Goal: Task Accomplishment & Management: Complete application form

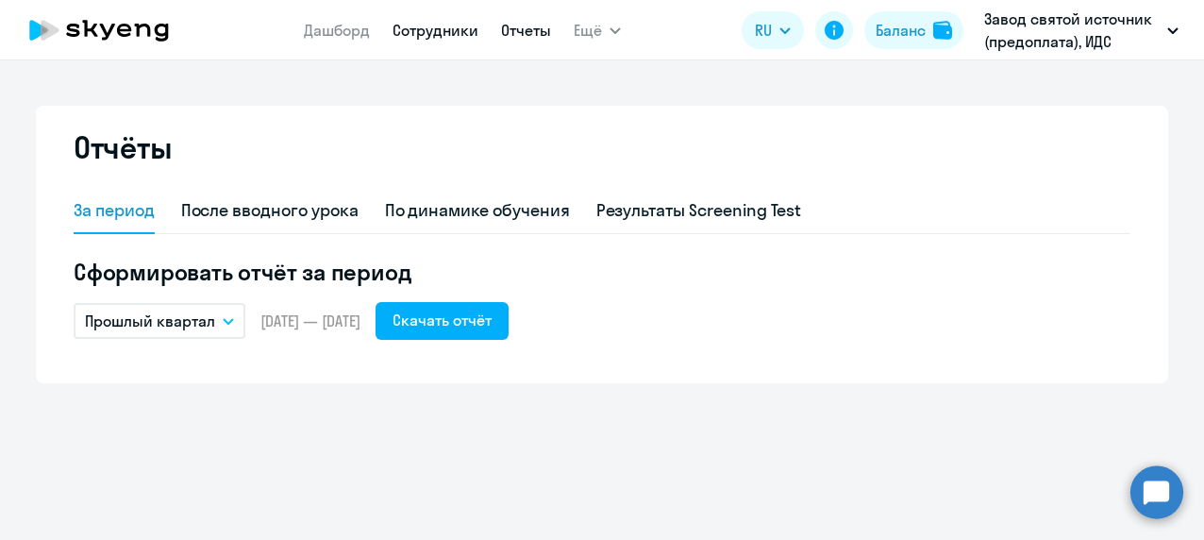
click at [438, 24] on link "Сотрудники" at bounding box center [435, 30] width 86 height 19
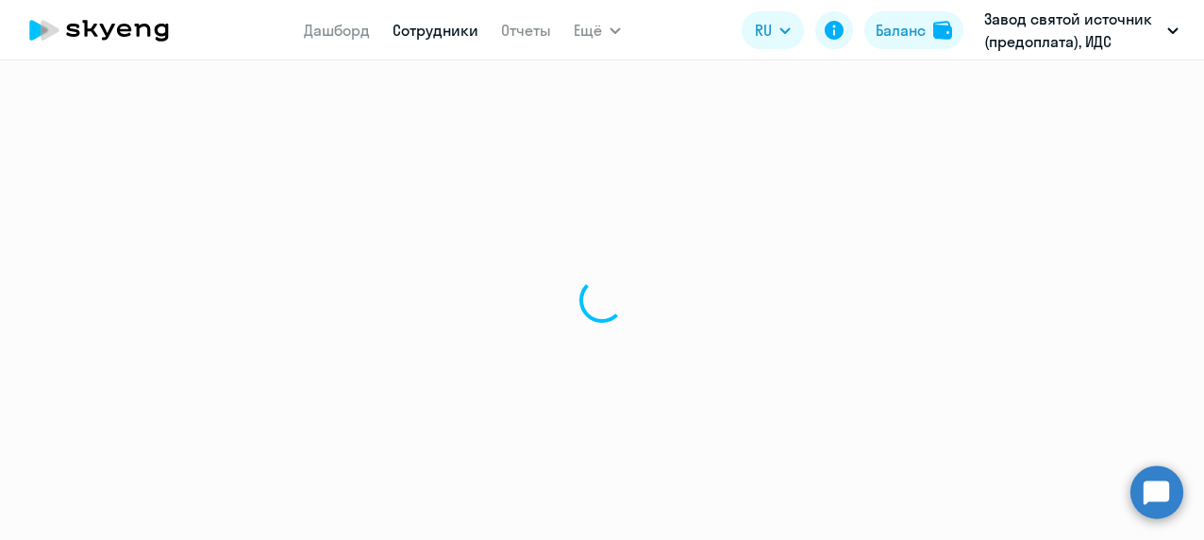
select select "30"
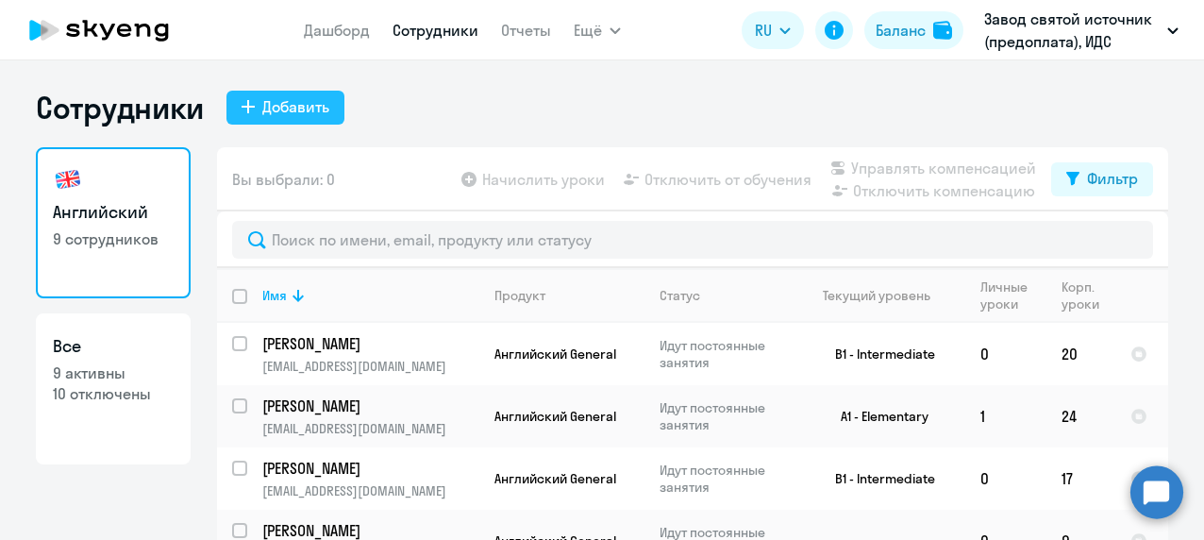
click at [304, 101] on div "Добавить" at bounding box center [295, 106] width 67 height 23
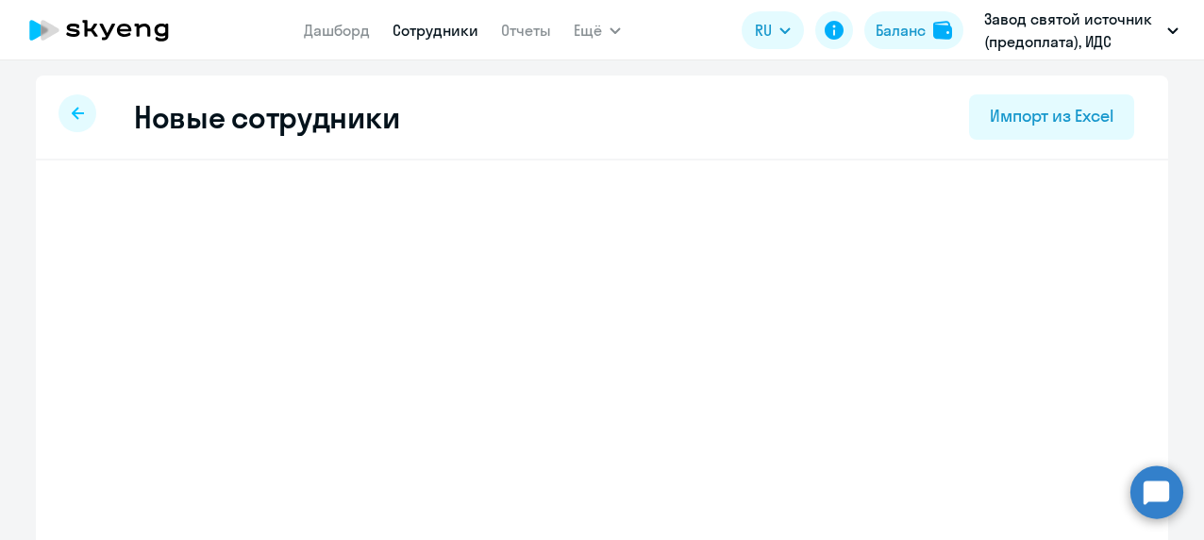
select select "english_adult_not_native_speaker"
select select "3"
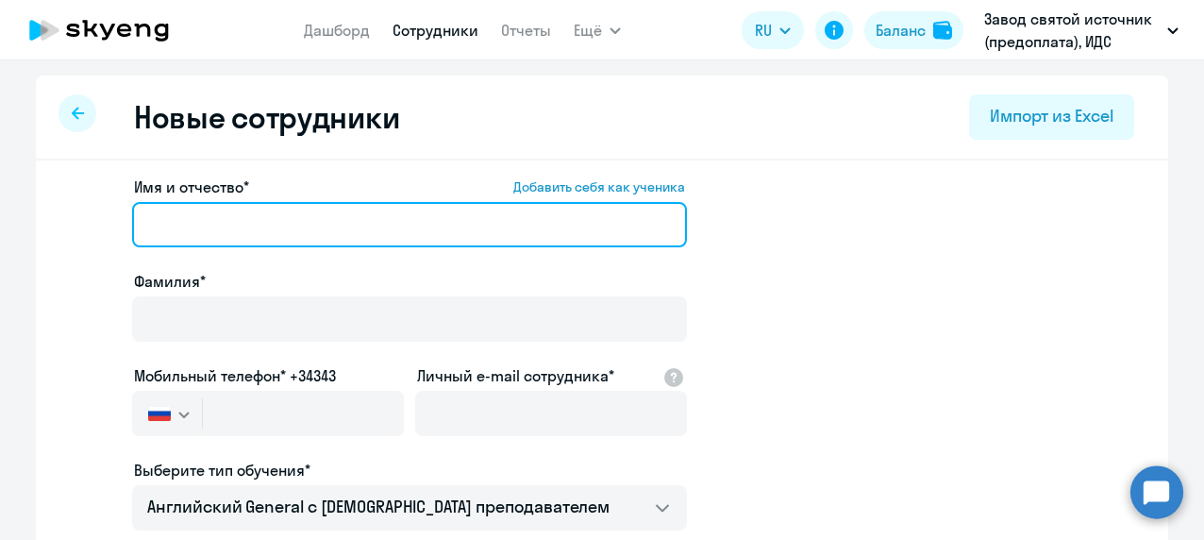
click at [216, 224] on input "Имя и отчество* Добавить себя как ученика" at bounding box center [409, 224] width 555 height 45
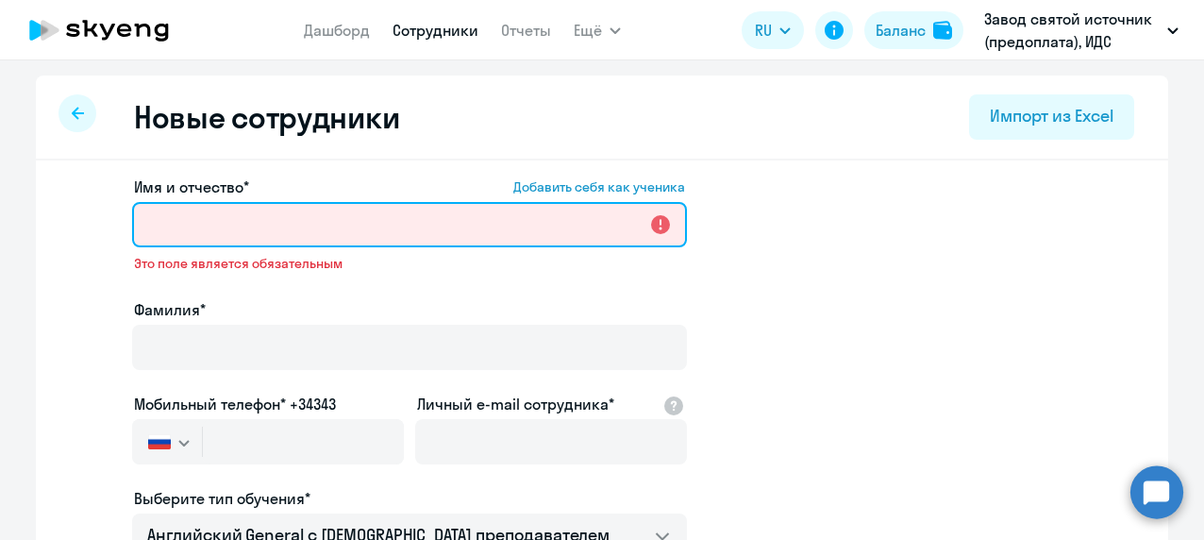
paste input "[PERSON_NAME]"
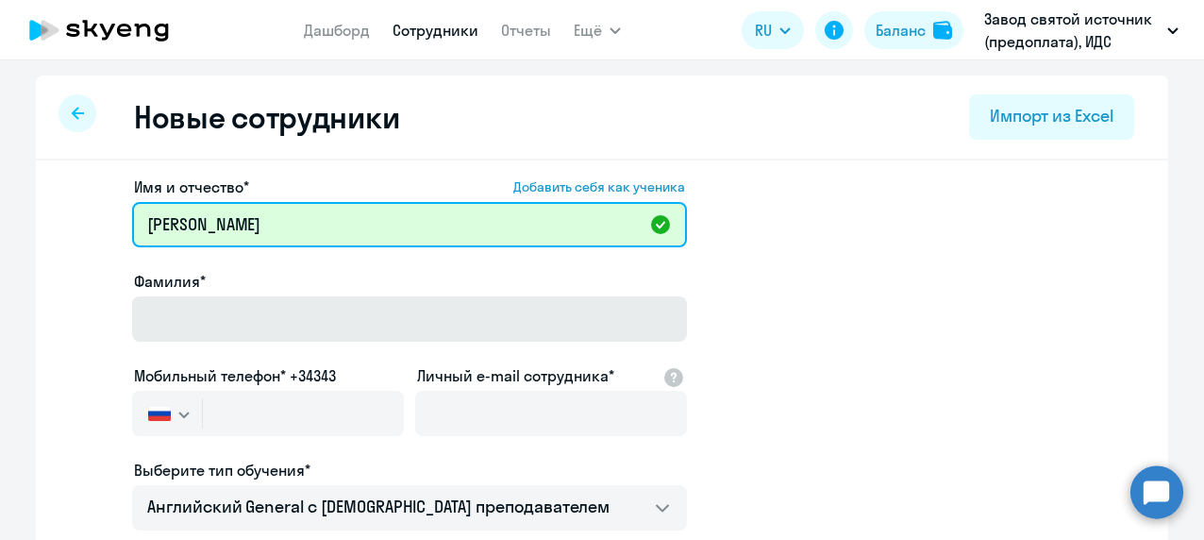
scroll to position [94, 0]
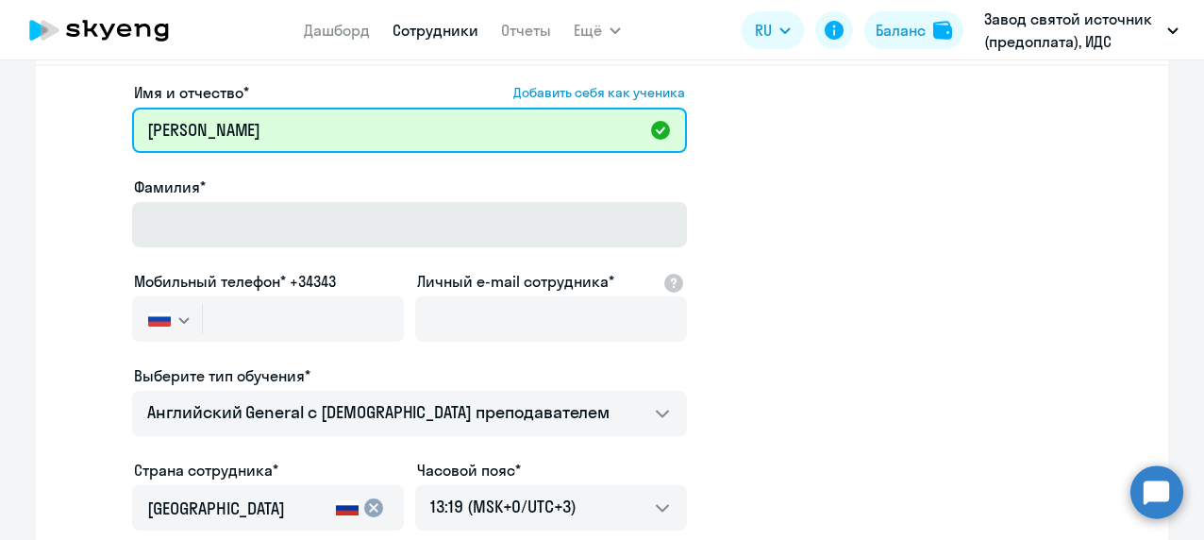
type input "[PERSON_NAME]"
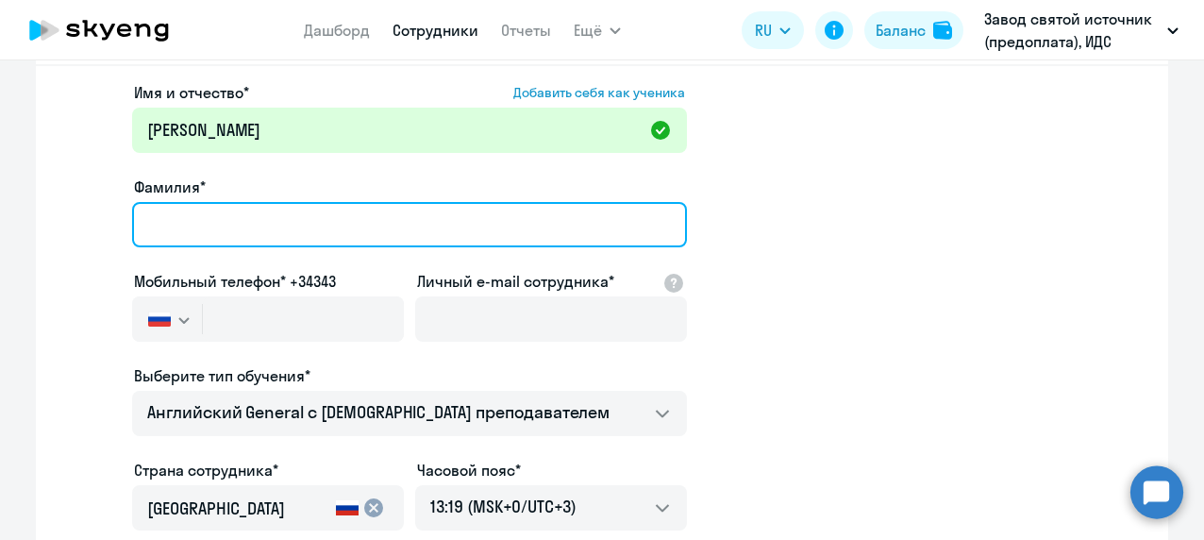
click at [372, 209] on input "Фамилия*" at bounding box center [409, 224] width 555 height 45
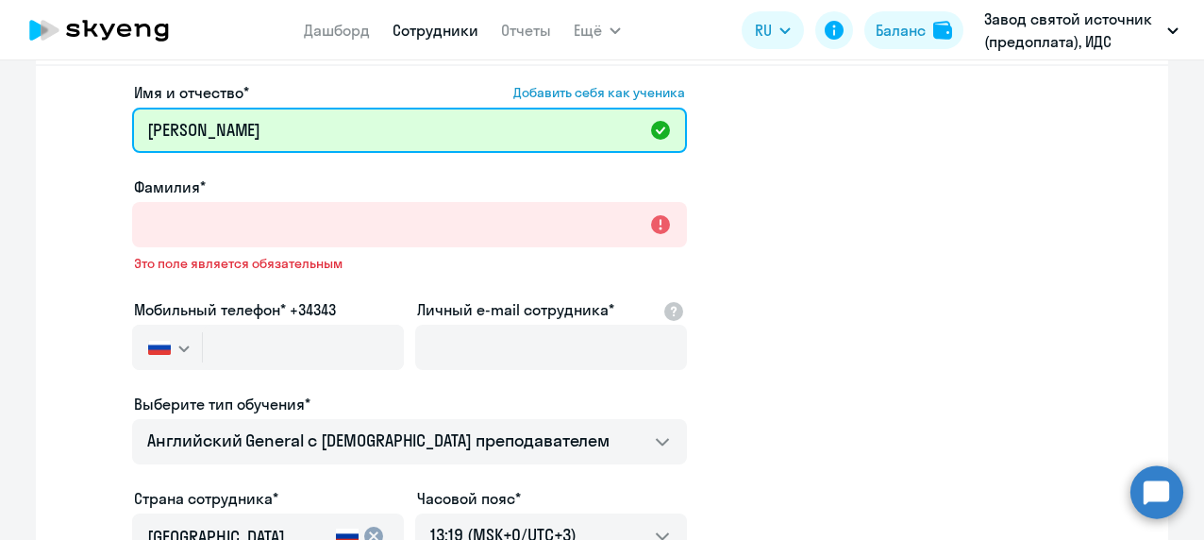
drag, startPoint x: 238, startPoint y: 128, endPoint x: 141, endPoint y: 128, distance: 96.2
click at [141, 128] on input "[PERSON_NAME]" at bounding box center [409, 130] width 555 height 45
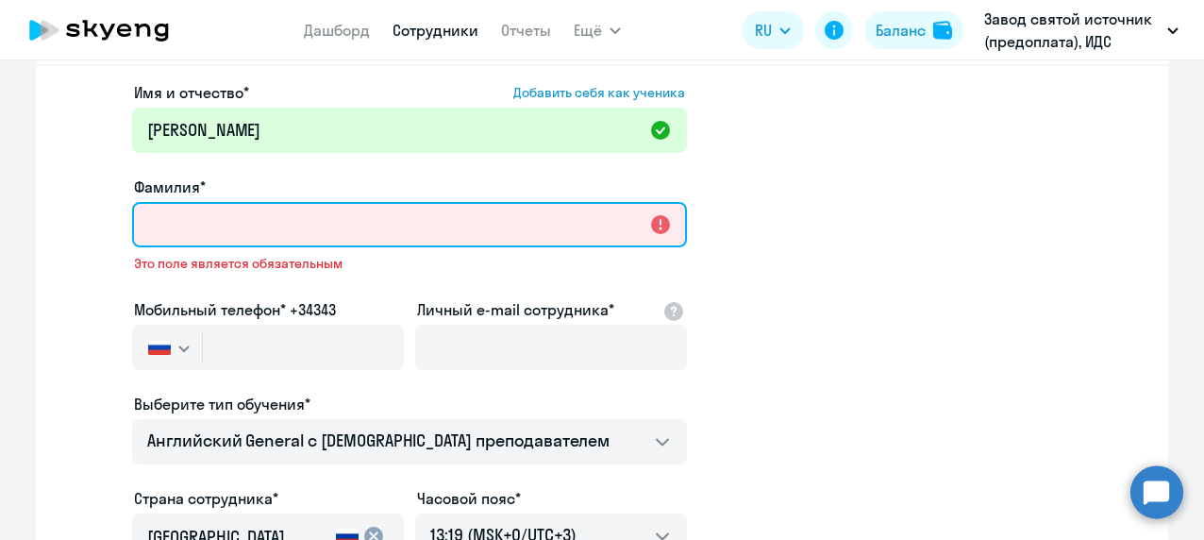
click at [168, 230] on input "Фамилия*" at bounding box center [409, 224] width 555 height 45
paste input "[PERSON_NAME]"
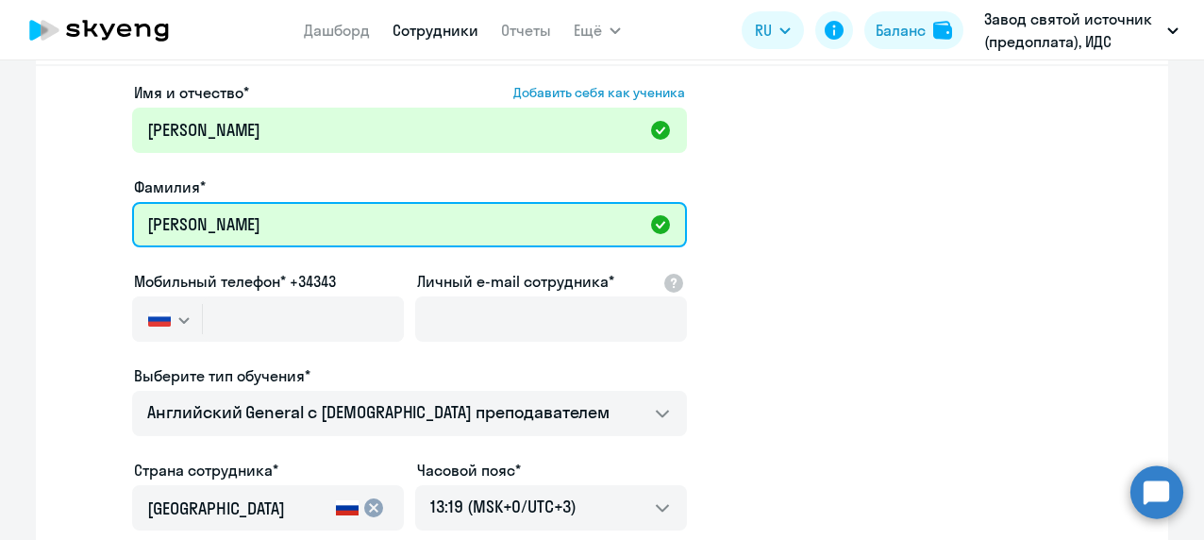
type input "[PERSON_NAME]"
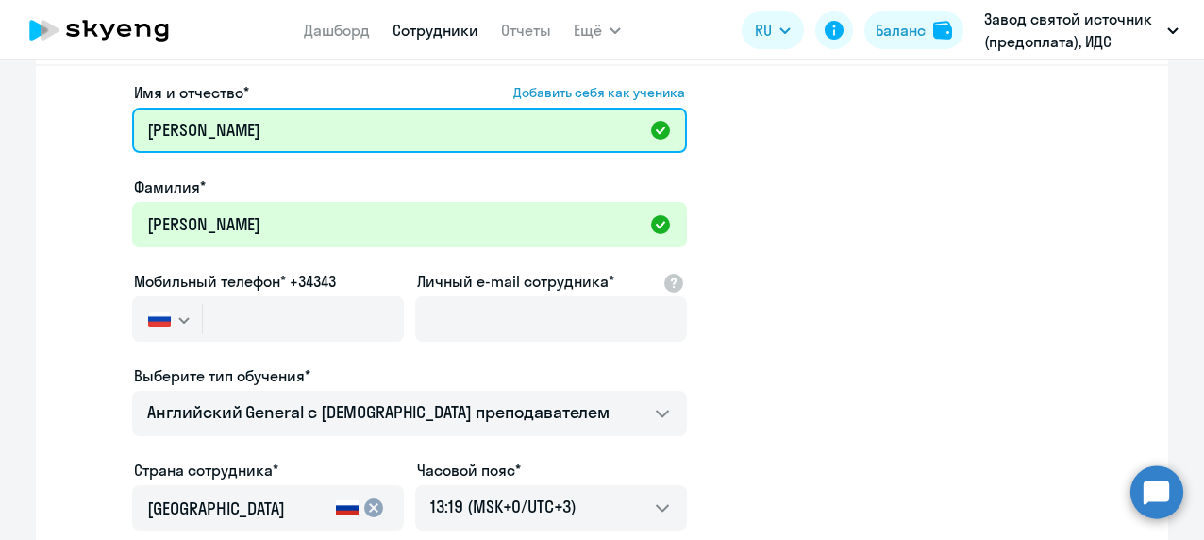
drag, startPoint x: 242, startPoint y: 122, endPoint x: -4, endPoint y: 143, distance: 247.1
click at [0, 143] on html "Дашборд Сотрудники Отчеты Ещё Начислить уроки Документооборот Все продукты Дашб…" at bounding box center [602, 270] width 1204 height 540
type input "[PERSON_NAME]"
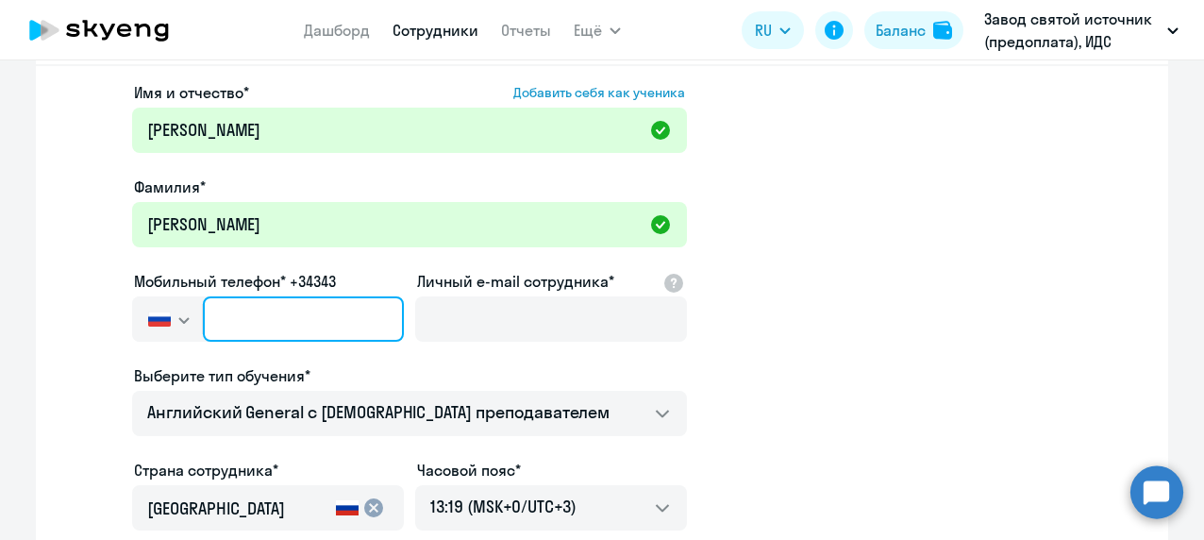
click at [234, 313] on input "text" at bounding box center [303, 318] width 201 height 45
paste input "[PHONE_NUMBER]"
type input "[PHONE_NUMBER]"
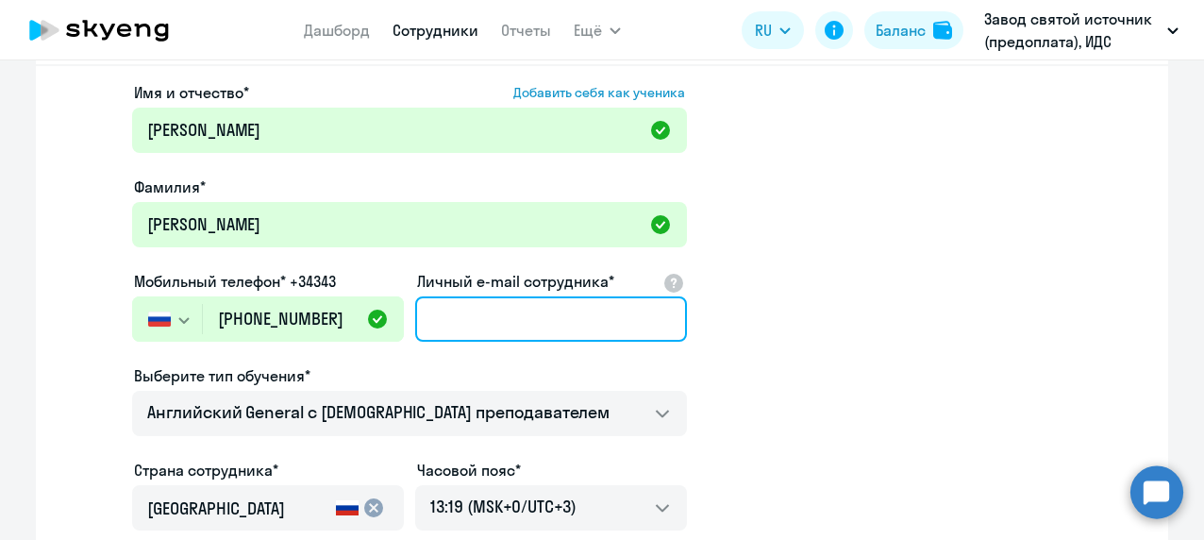
click at [457, 326] on input "Личный e-mail сотрудника*" at bounding box center [551, 318] width 272 height 45
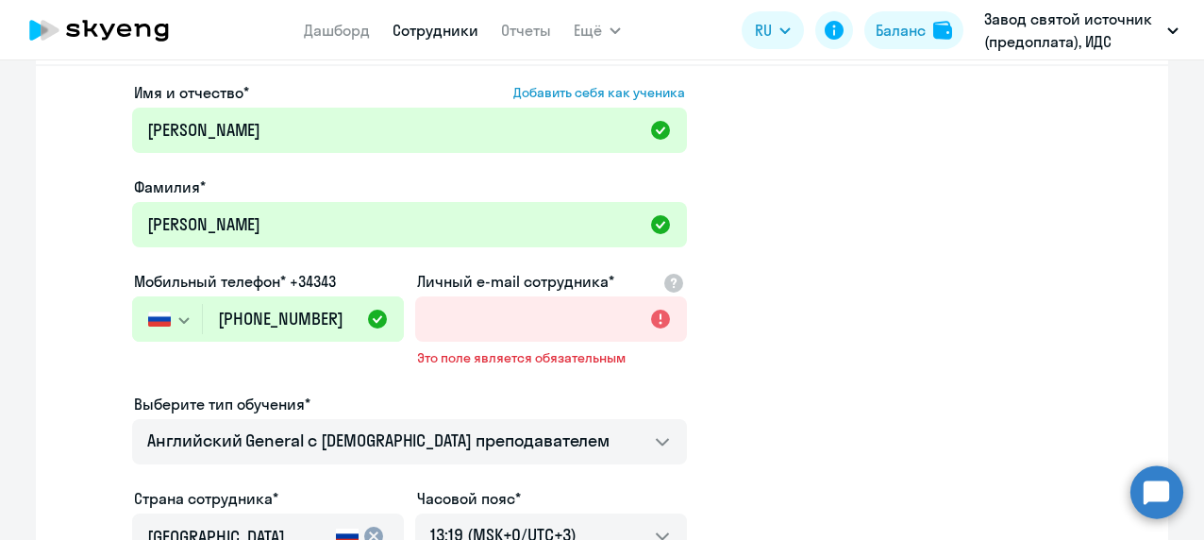
click at [877, 375] on app-new-student-form "Имя и отчество* Добавить себя как ученика [PERSON_NAME]* [PERSON_NAME] Мобильны…" at bounding box center [602, 431] width 1072 height 701
click at [519, 324] on input "Личный e-mail сотрудника*" at bounding box center [551, 318] width 272 height 45
paste input "[EMAIL_ADDRESS][DOMAIN_NAME]"
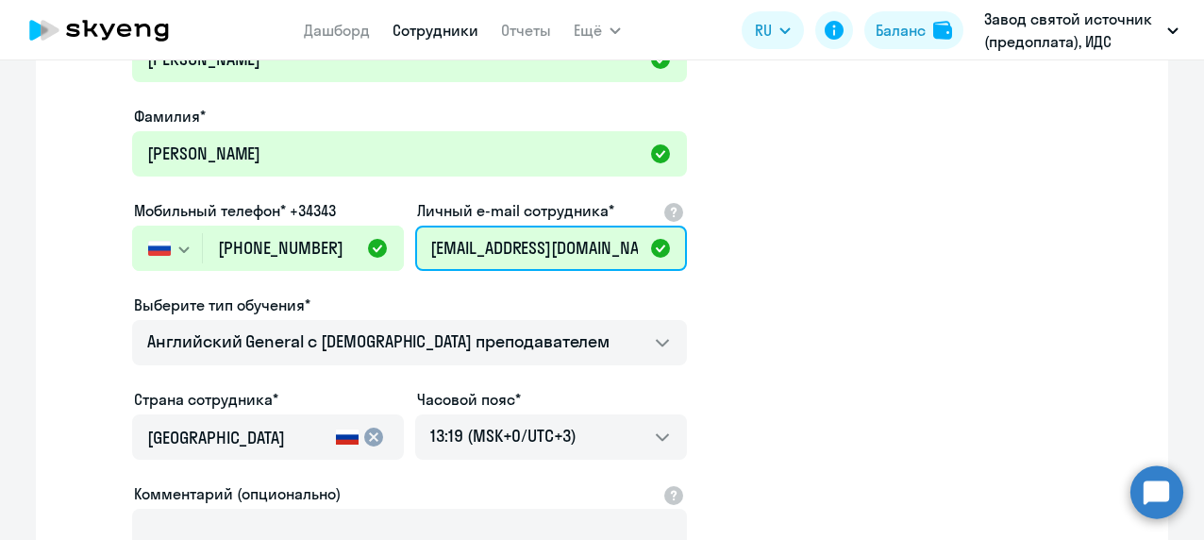
scroll to position [0, 0]
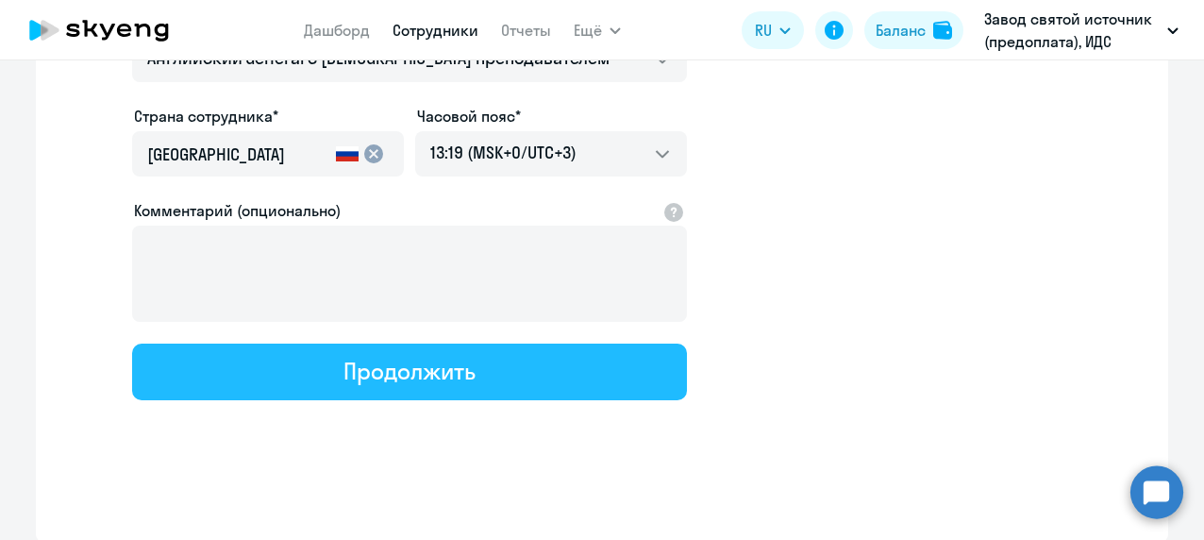
type input "[EMAIL_ADDRESS][DOMAIN_NAME]"
click at [556, 364] on button "Продолжить" at bounding box center [409, 371] width 555 height 57
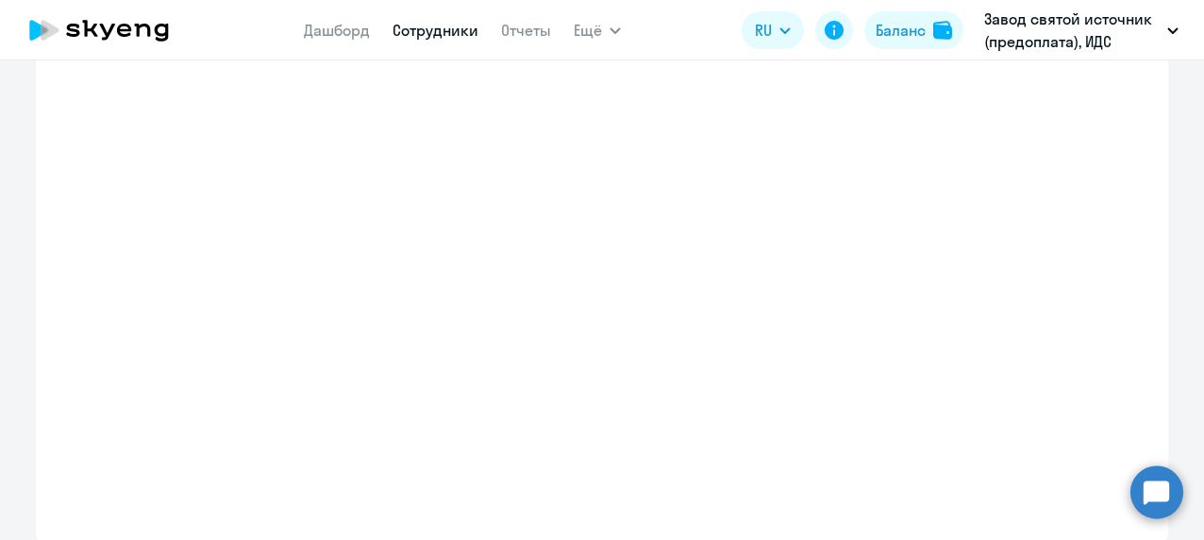
select select "english_adult_not_native_speaker"
select select "3"
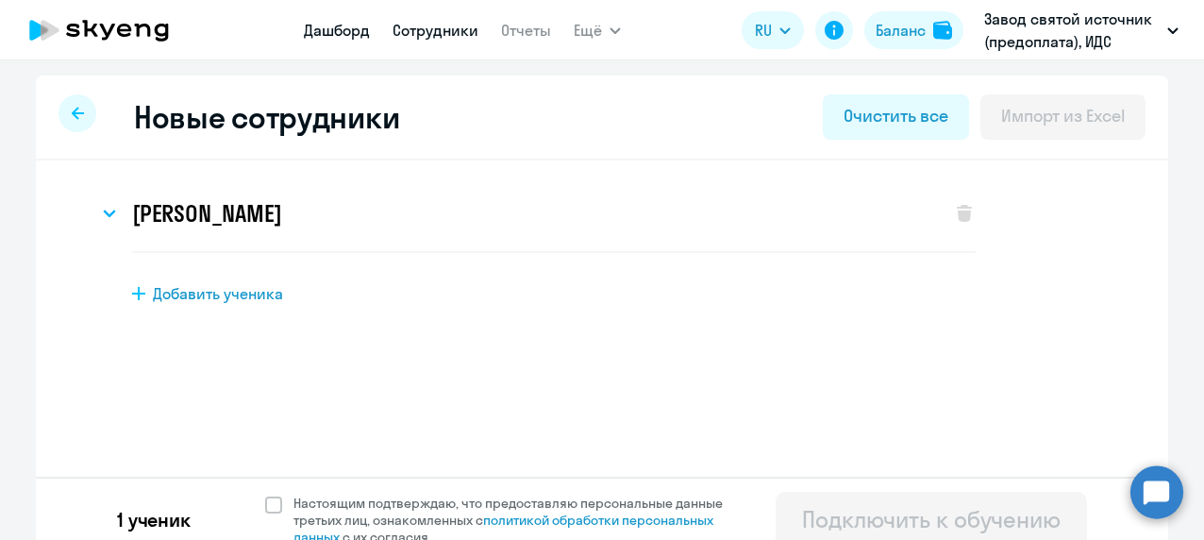
click at [357, 25] on link "Дашборд" at bounding box center [337, 30] width 66 height 19
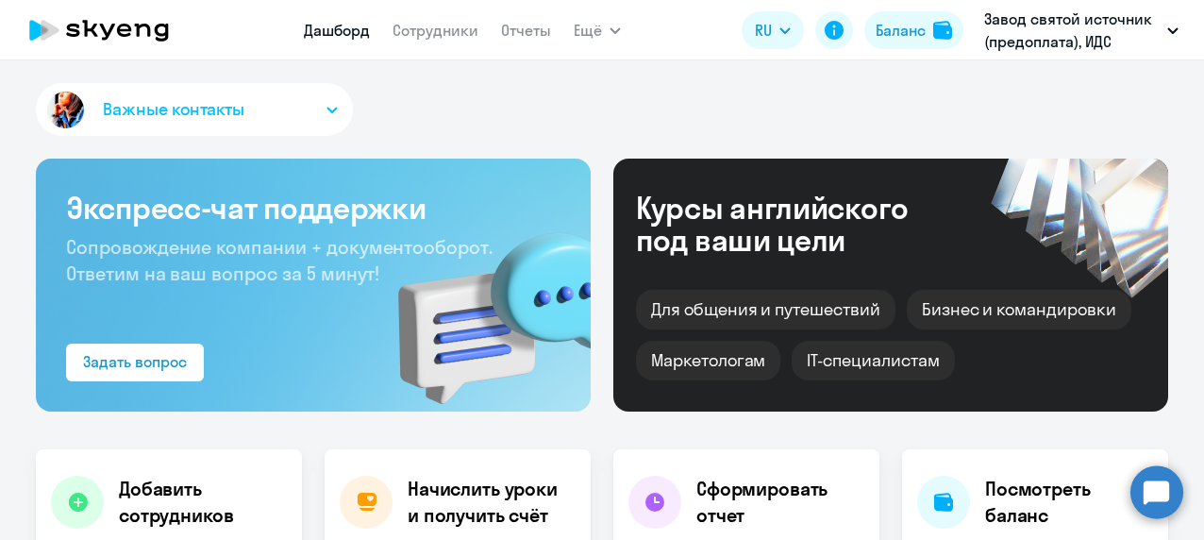
drag, startPoint x: 417, startPoint y: 32, endPoint x: 427, endPoint y: 50, distance: 20.7
click at [417, 32] on link "Сотрудники" at bounding box center [435, 30] width 86 height 19
select select "30"
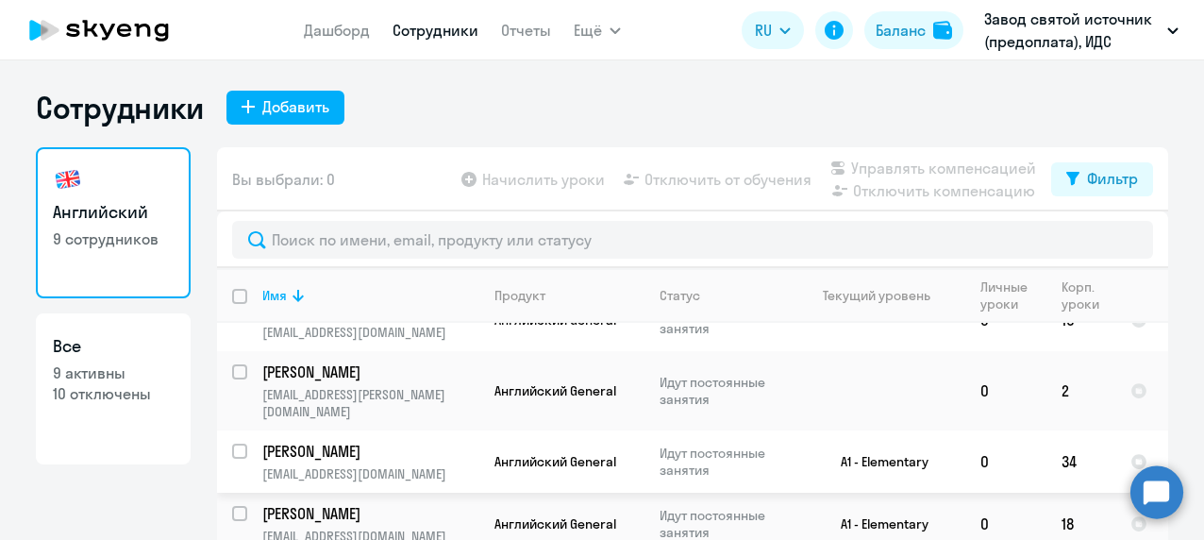
scroll to position [326, 0]
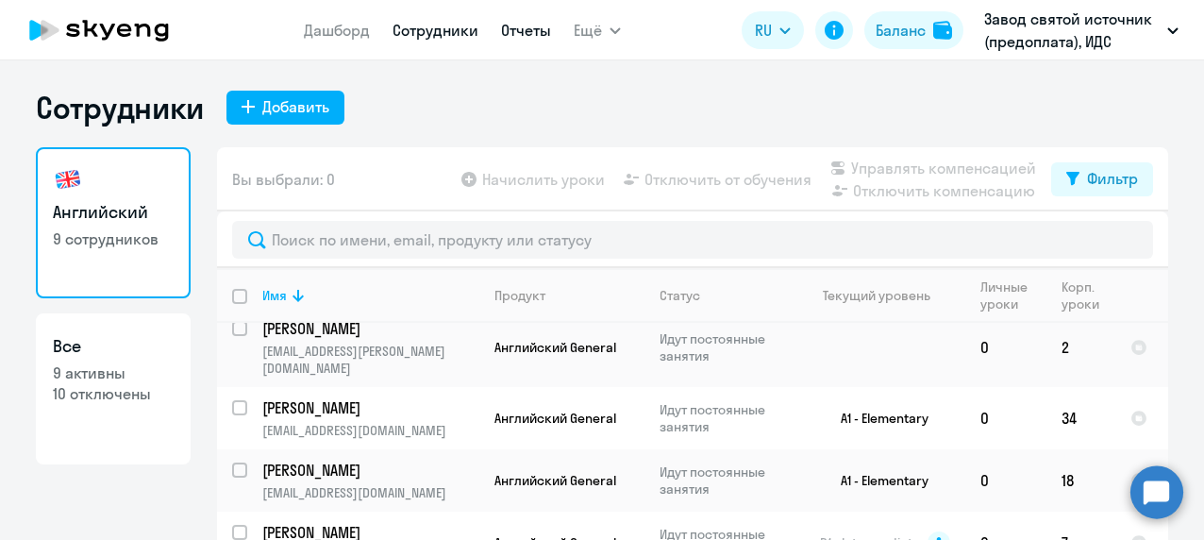
click at [524, 30] on link "Отчеты" at bounding box center [526, 30] width 50 height 19
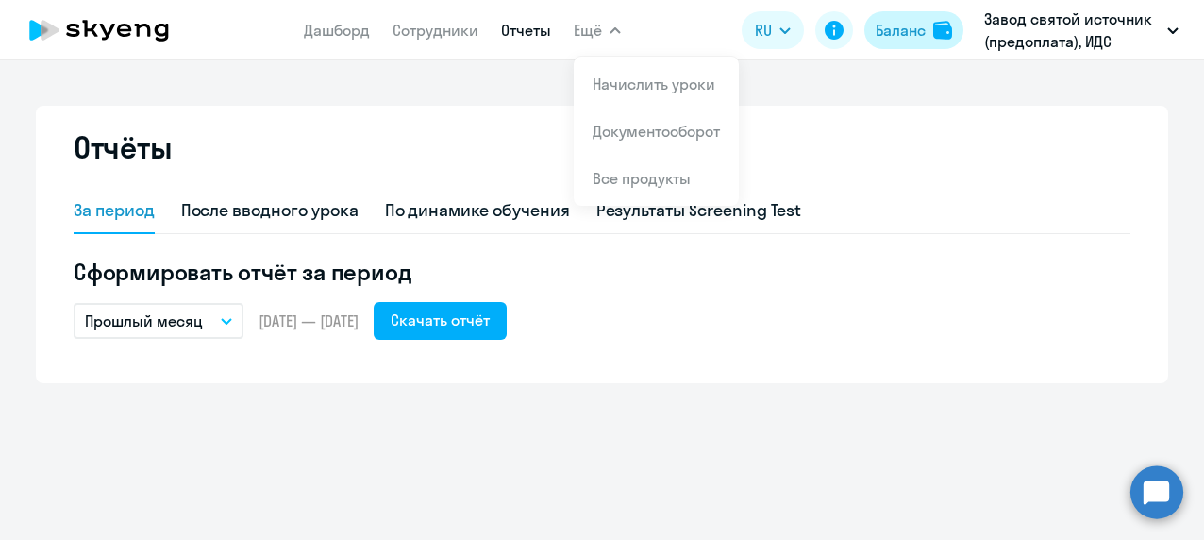
click at [894, 21] on div "Баланс" at bounding box center [900, 30] width 50 height 23
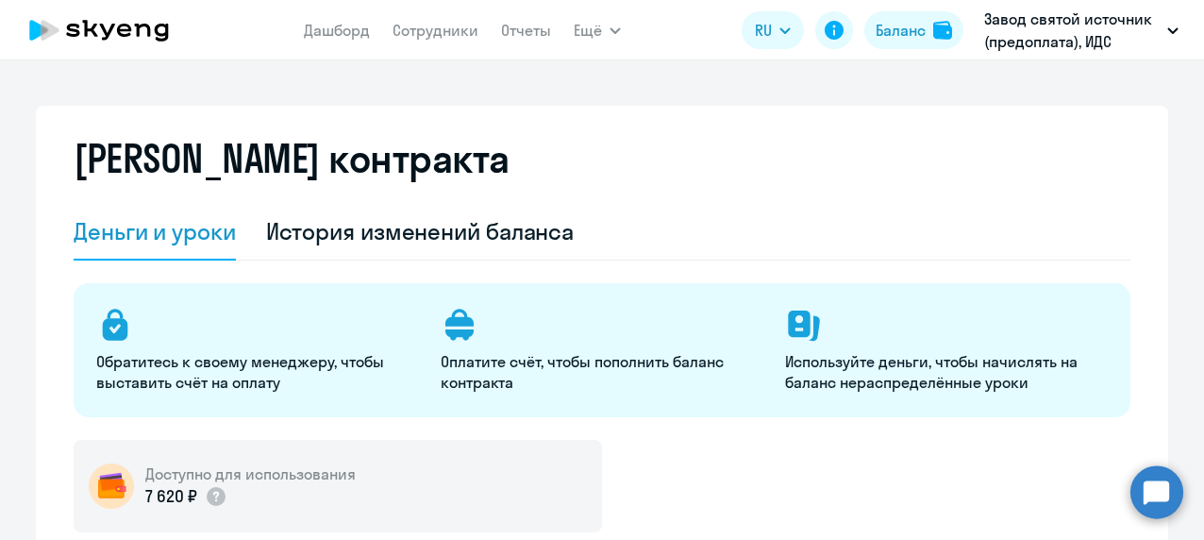
select select "english_adult_not_native_speaker"
click at [510, 37] on link "Отчеты" at bounding box center [526, 30] width 50 height 19
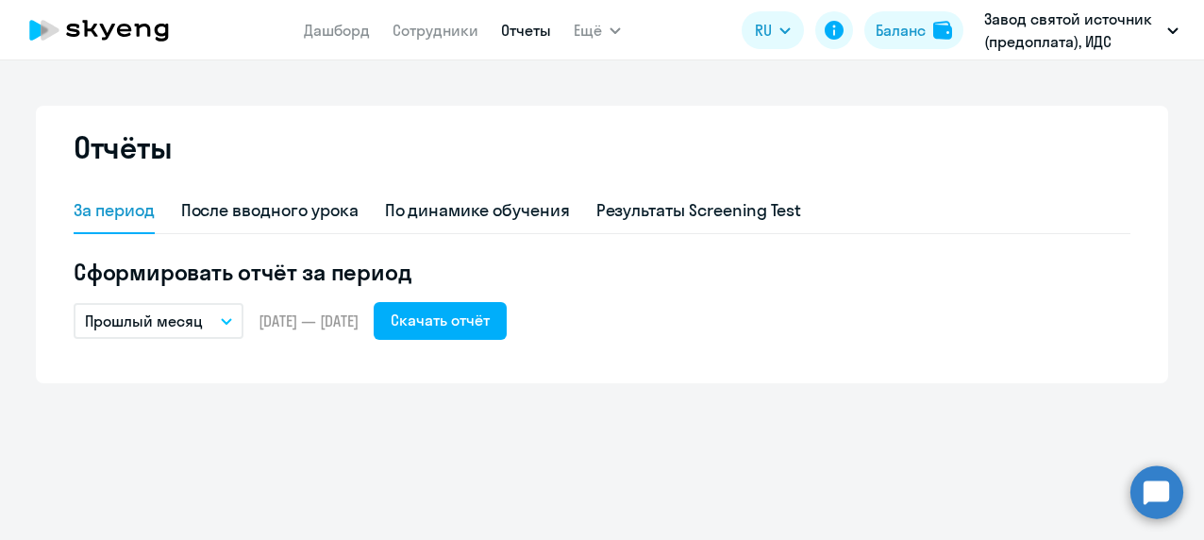
click at [351, 41] on app-menu-item-link "Дашборд" at bounding box center [337, 31] width 66 height 24
click at [346, 25] on link "Дашборд" at bounding box center [337, 30] width 66 height 19
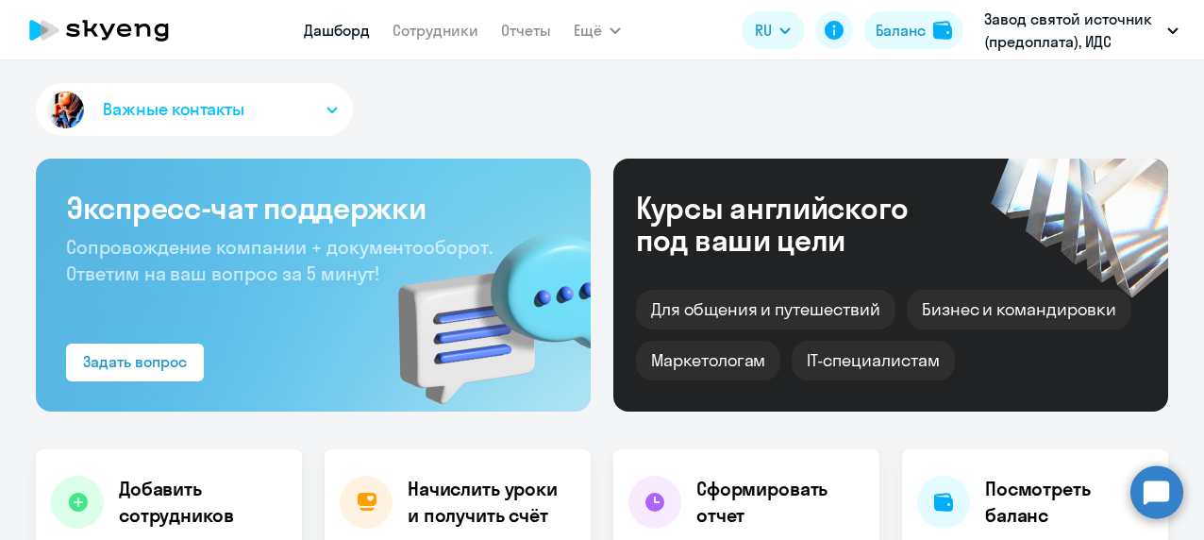
select select "30"
click at [449, 32] on link "Сотрудники" at bounding box center [435, 30] width 86 height 19
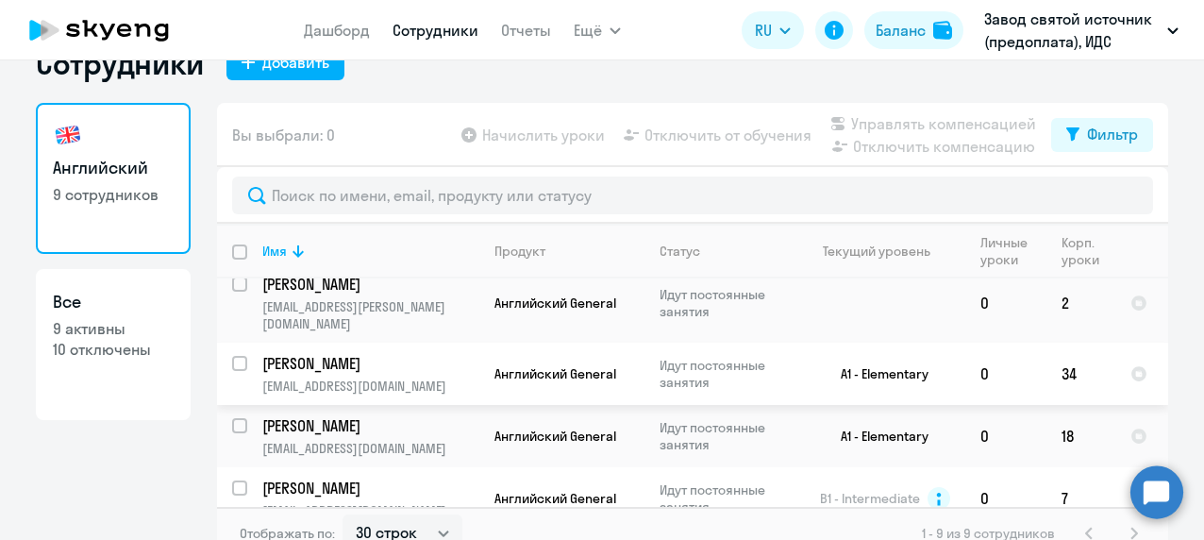
scroll to position [64, 0]
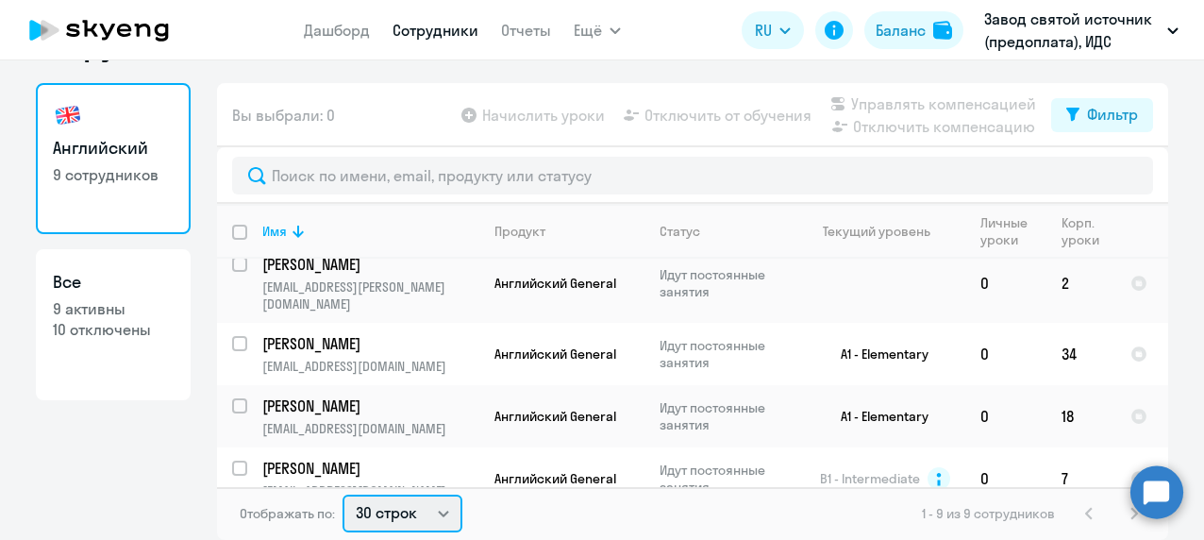
click at [445, 515] on select "30 строк 50 строк 100 строк" at bounding box center [402, 513] width 120 height 38
select select "50"
click at [342, 494] on select "30 строк 50 строк 100 строк" at bounding box center [402, 513] width 120 height 38
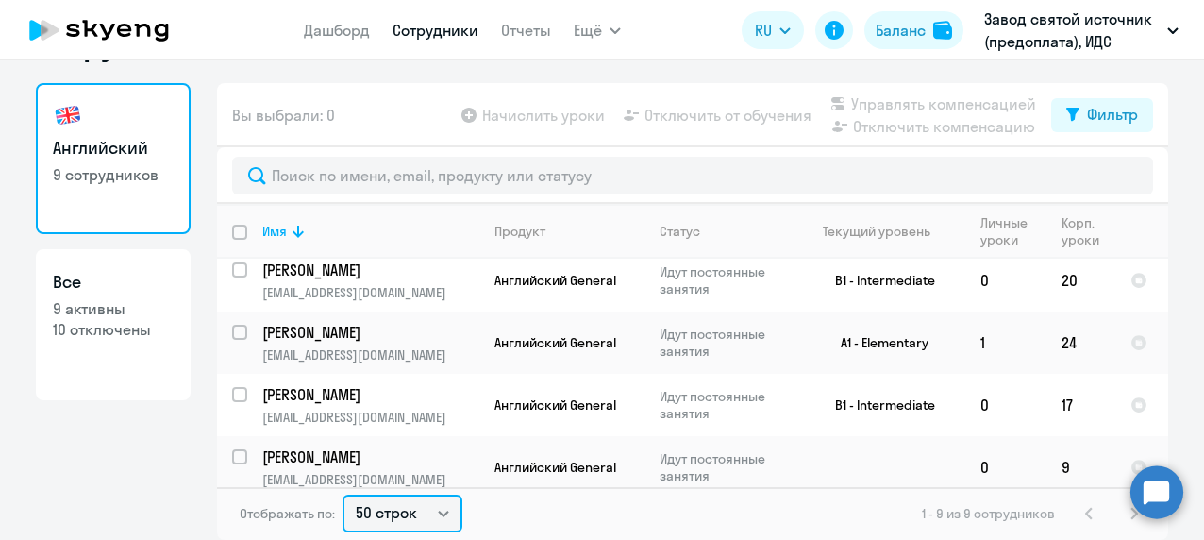
scroll to position [0, 0]
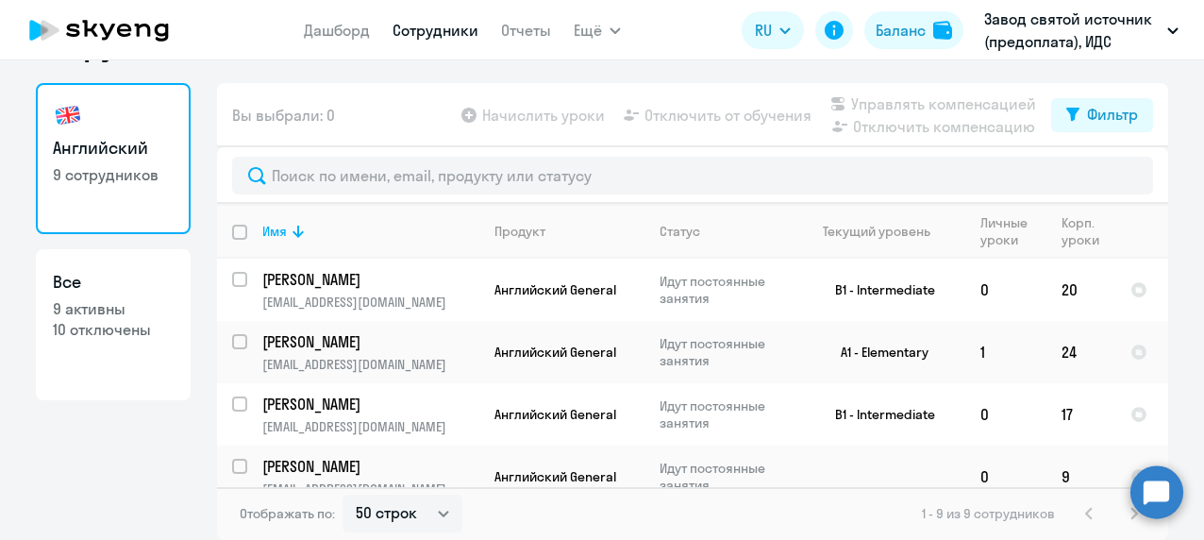
click at [91, 313] on p "9 активны" at bounding box center [113, 308] width 121 height 21
select select "30"
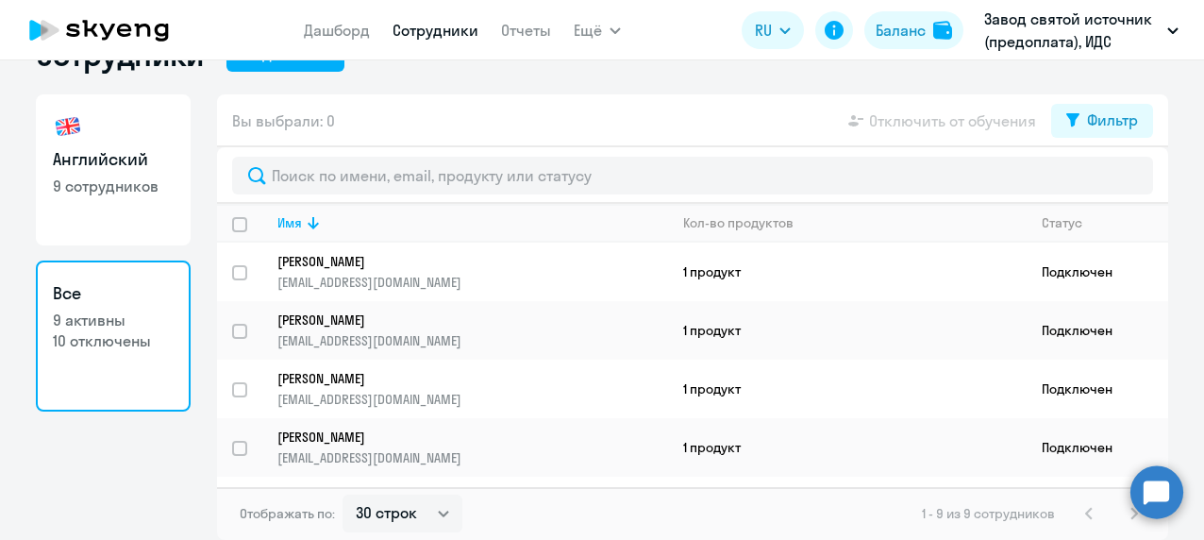
click at [108, 221] on link "Английский 9 сотрудников" at bounding box center [113, 169] width 155 height 151
select select "30"
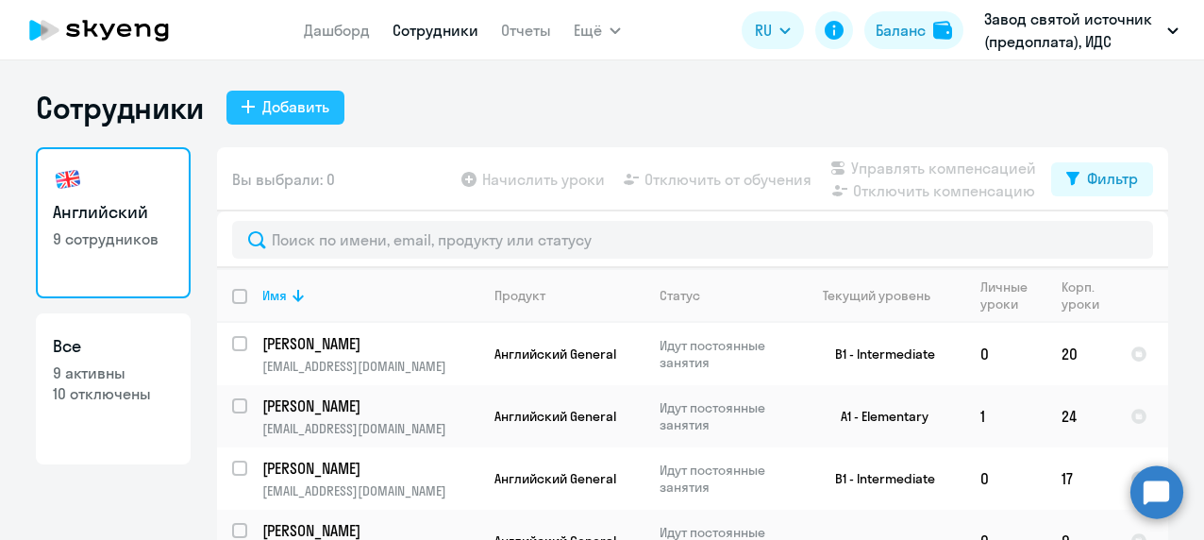
click at [302, 109] on div "Добавить" at bounding box center [295, 106] width 67 height 23
select select "english_adult_not_native_speaker"
select select "3"
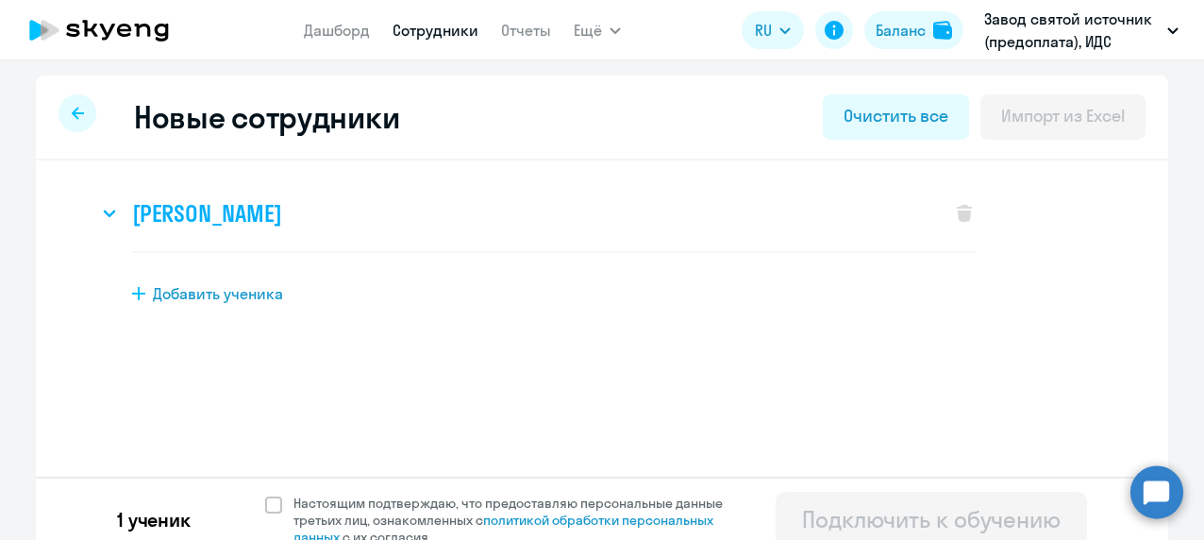
click at [105, 211] on icon at bounding box center [109, 213] width 13 height 8
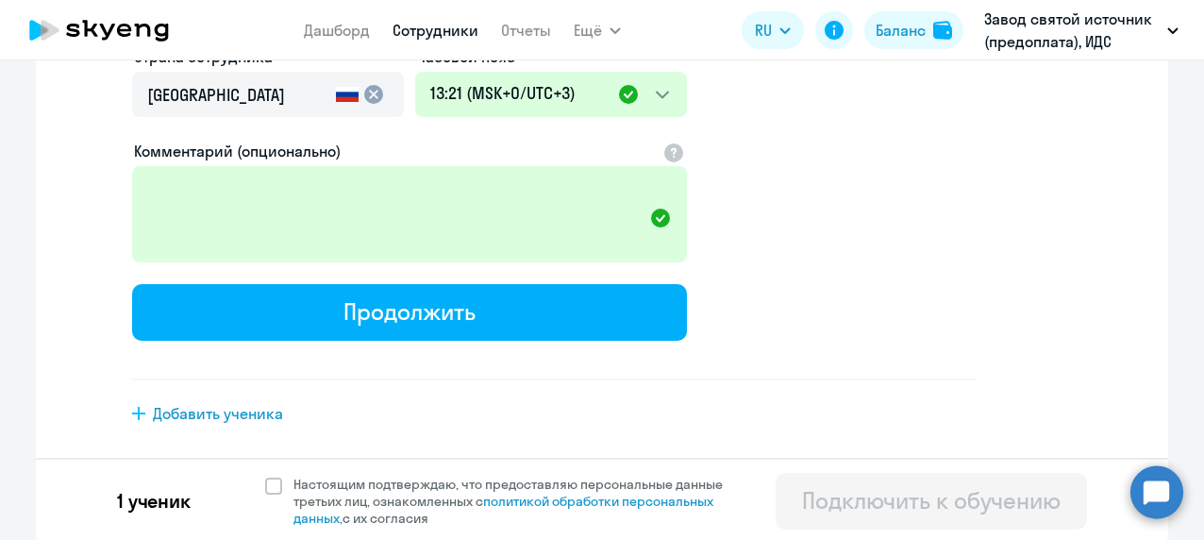
scroll to position [593, 0]
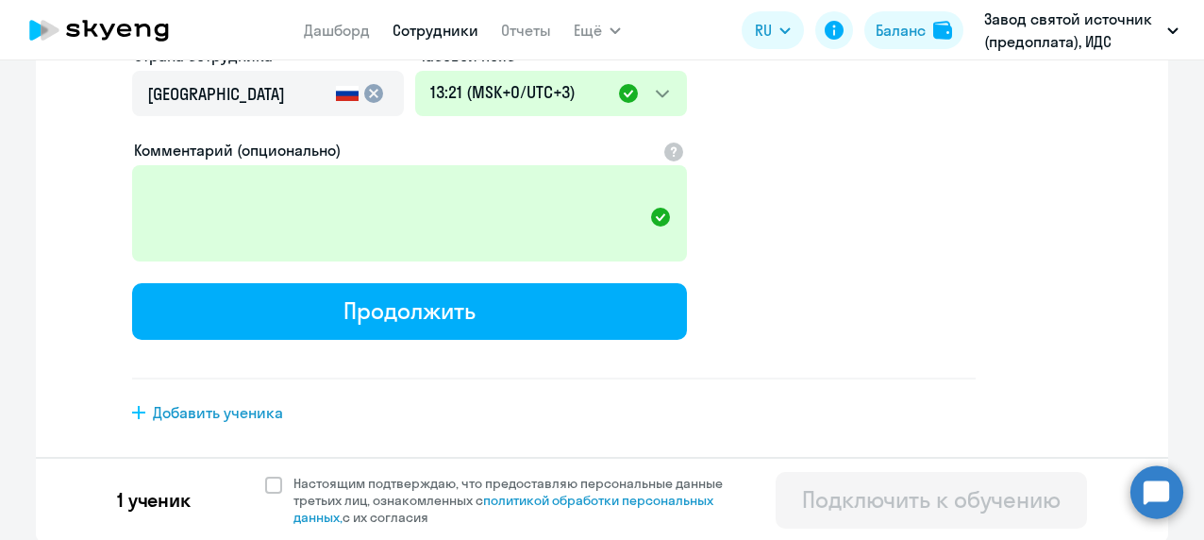
click at [167, 410] on span "Добавить ученика" at bounding box center [218, 412] width 130 height 21
select select "english_adult_not_native_speaker"
select select "3"
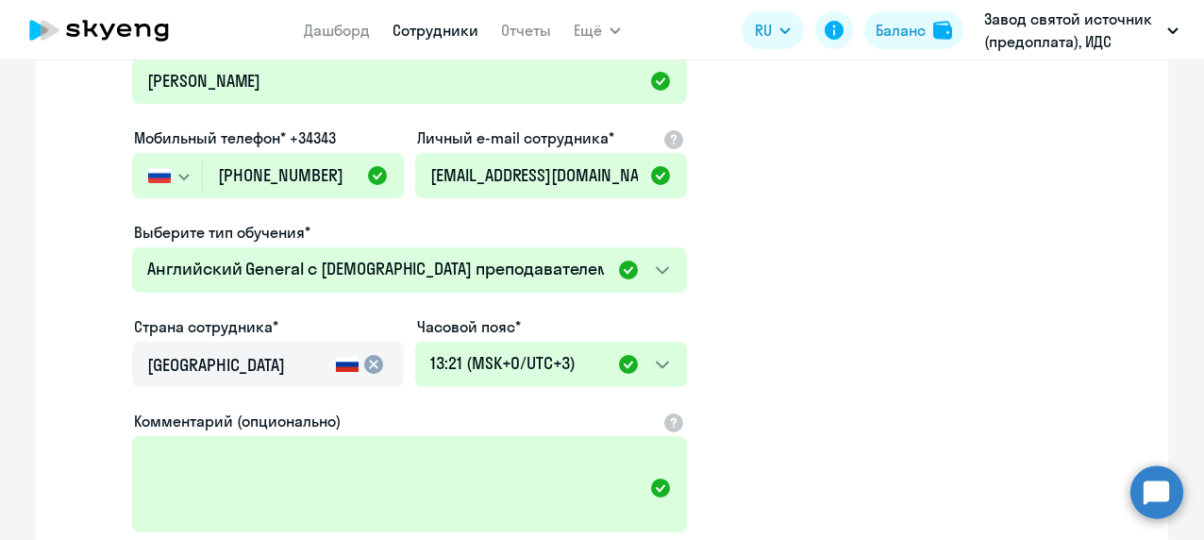
scroll to position [134, 0]
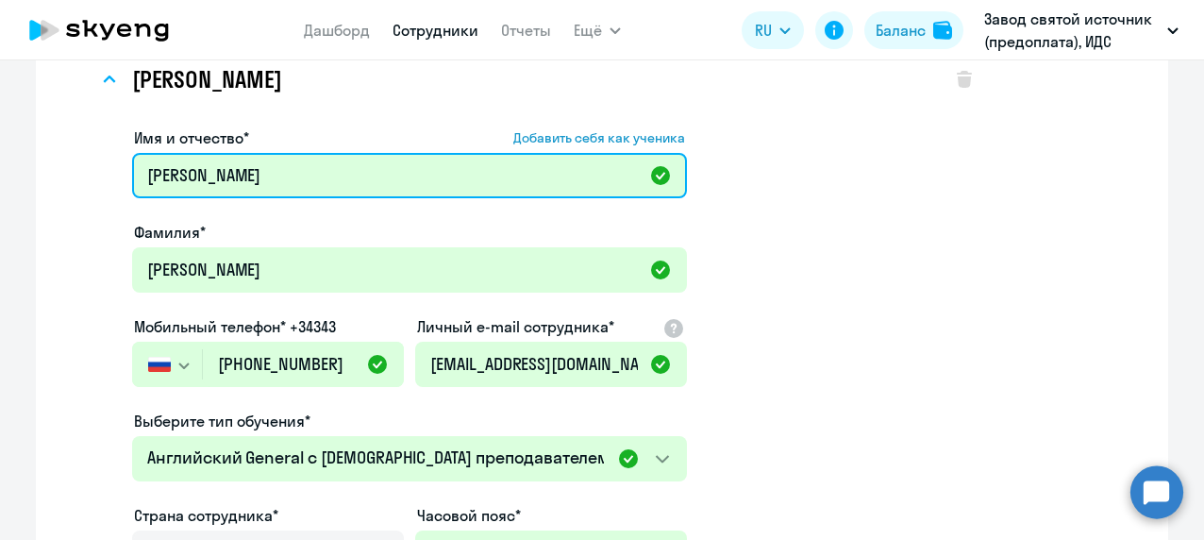
drag, startPoint x: 280, startPoint y: 184, endPoint x: 123, endPoint y: 187, distance: 157.6
click at [123, 187] on div "Имя и отчество* Добавить себя как ученика [PERSON_NAME]* [PERSON_NAME] Мобильны…" at bounding box center [536, 479] width 877 height 720
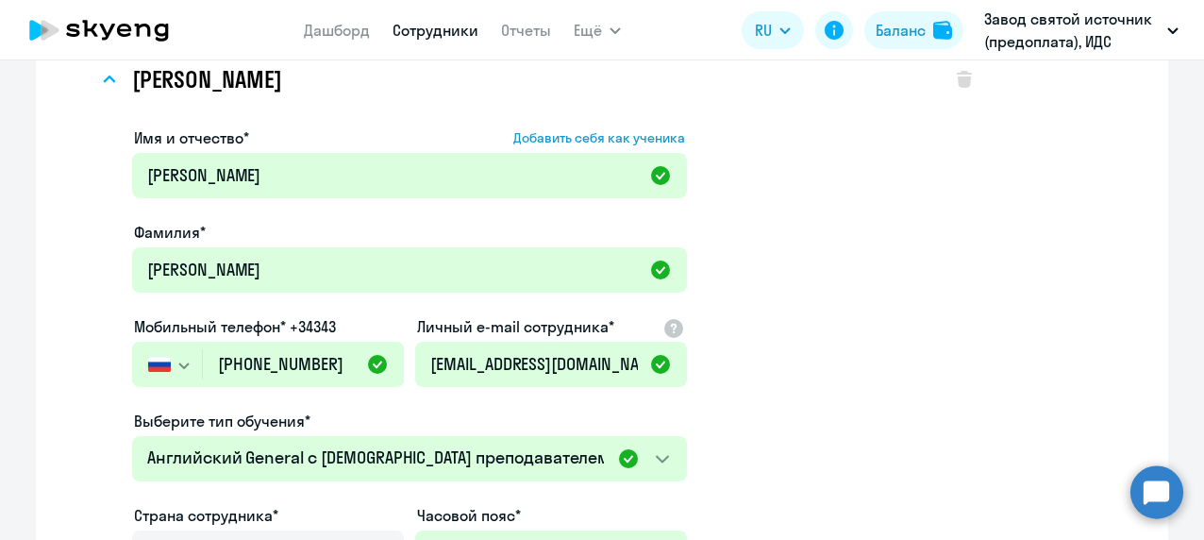
click at [70, 141] on div "[PERSON_NAME] Имя и отчество* Добавить себя как ученика [PERSON_NAME]* [PERSON_…" at bounding box center [602, 440] width 1072 height 797
click at [532, 131] on span "Добавить себя как ученика" at bounding box center [599, 137] width 172 height 17
type input "[PERSON_NAME]"
type input "[PHONE_NUMBER]"
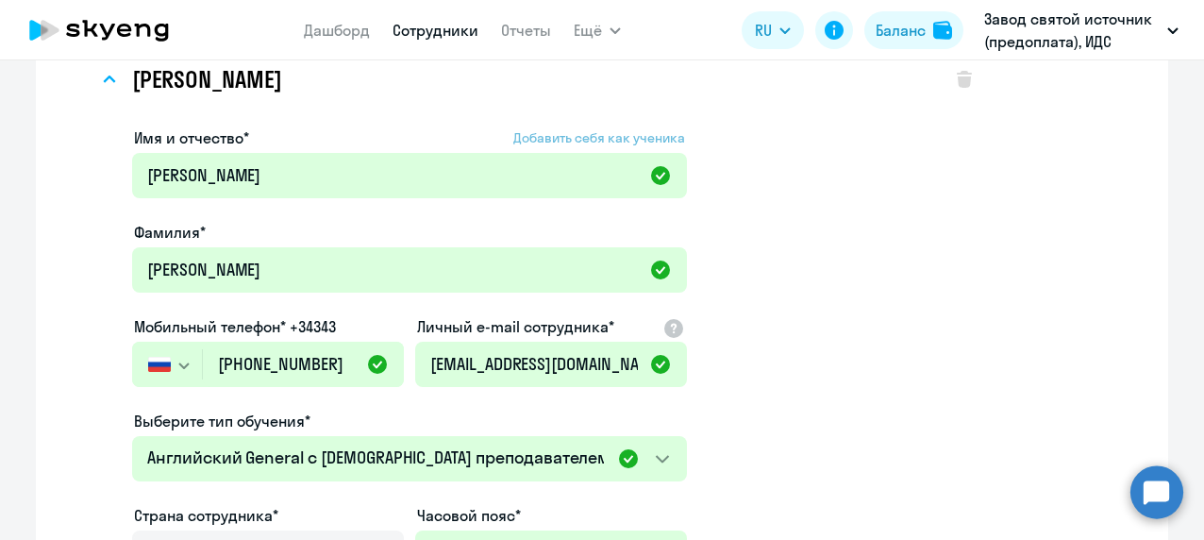
type input "[EMAIL_ADDRESS][DOMAIN_NAME]"
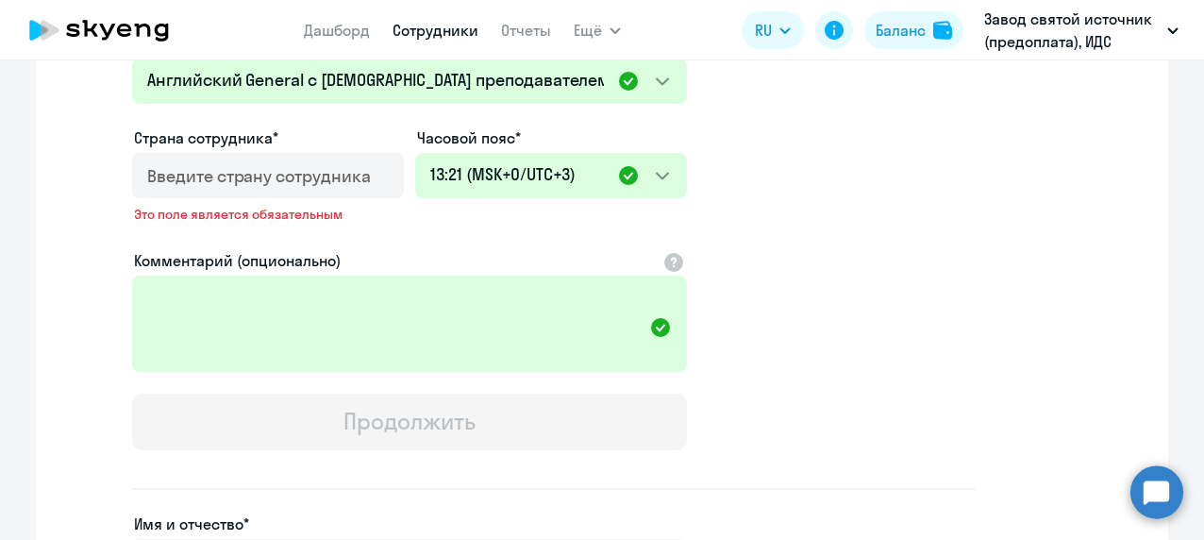
scroll to position [0, 0]
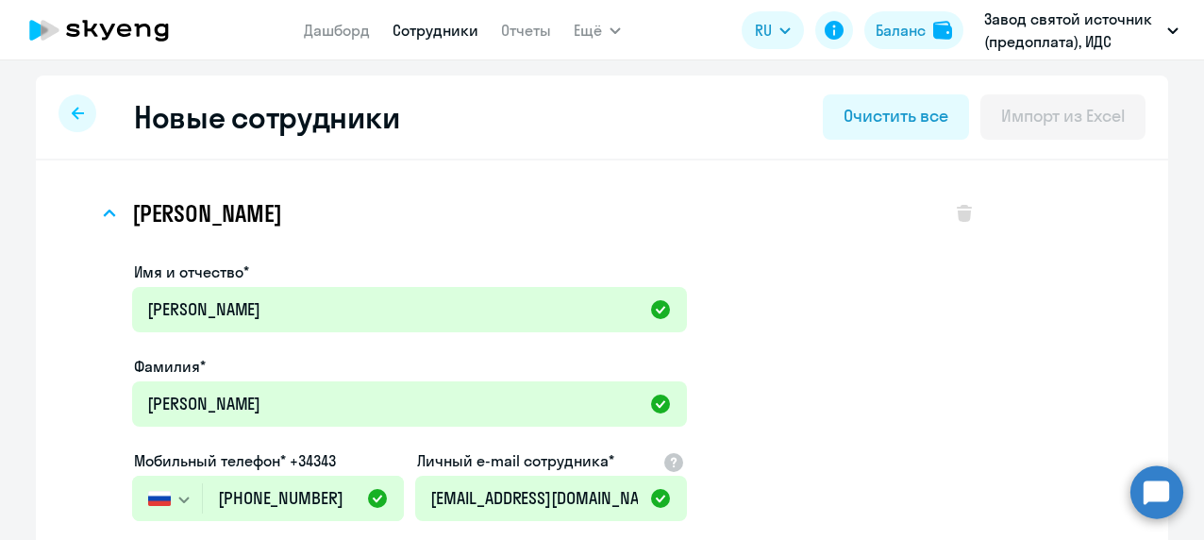
click at [62, 116] on div at bounding box center [77, 113] width 38 height 38
select select "30"
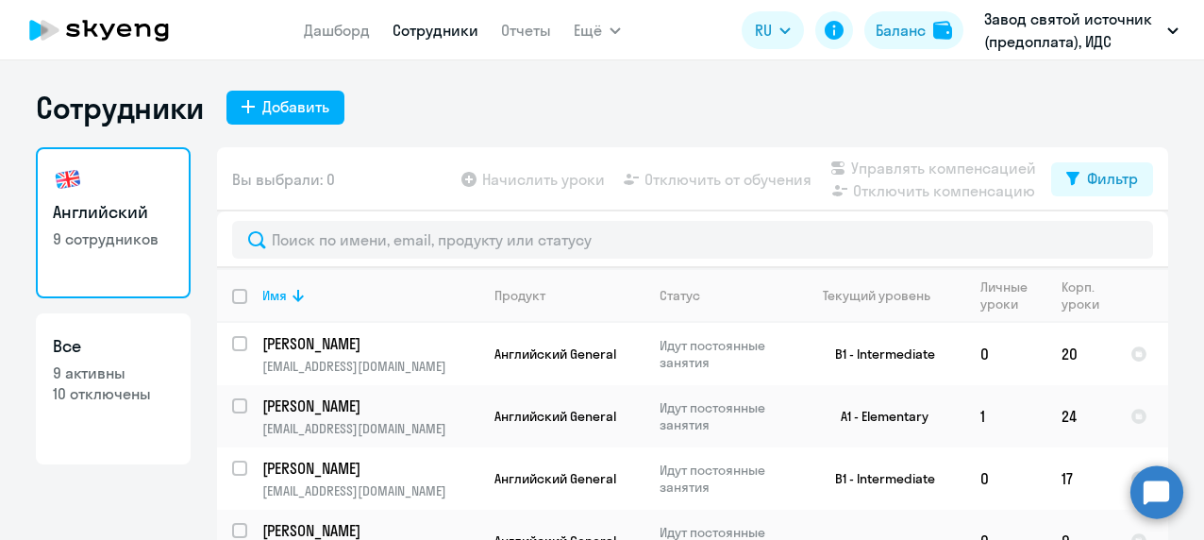
click at [435, 33] on link "Сотрудники" at bounding box center [435, 30] width 86 height 19
click at [293, 114] on div "Добавить" at bounding box center [295, 106] width 67 height 23
select select "english_adult_not_native_speaker"
select select "3"
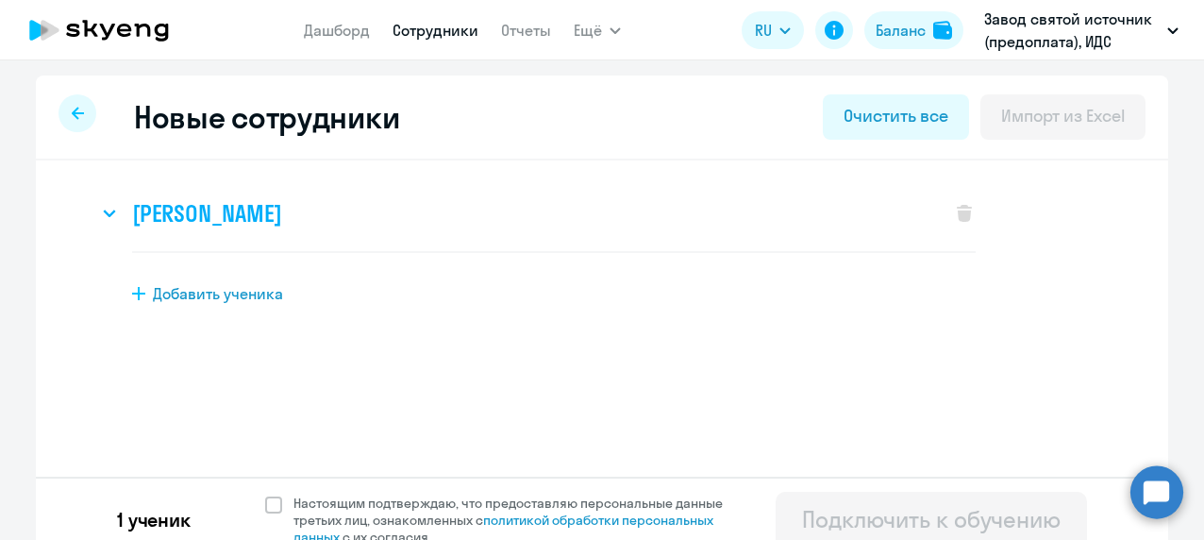
click at [281, 206] on h3 "[PERSON_NAME]" at bounding box center [206, 213] width 149 height 30
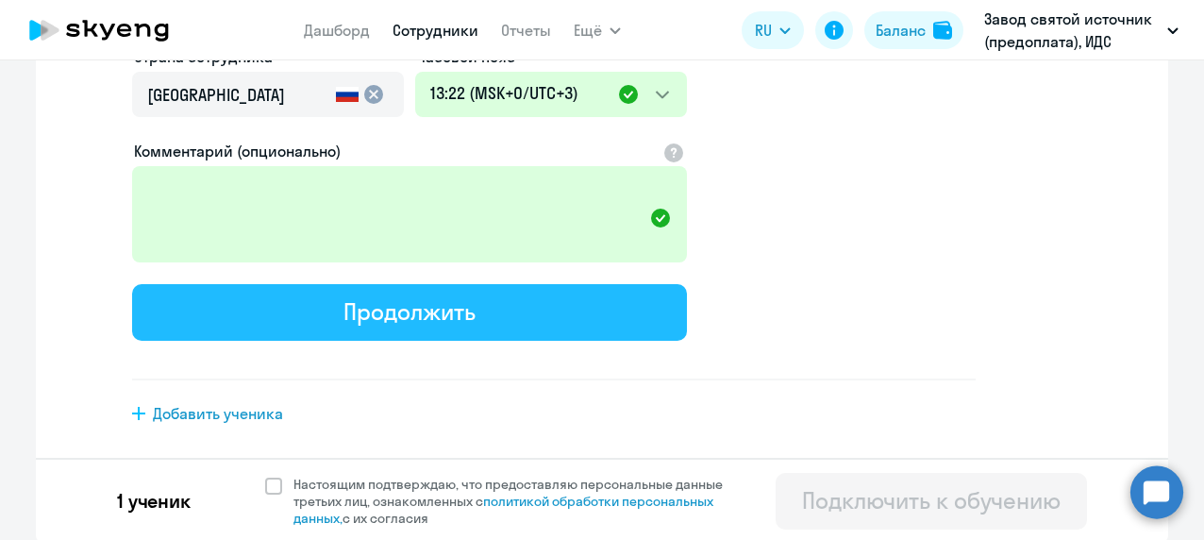
scroll to position [593, 0]
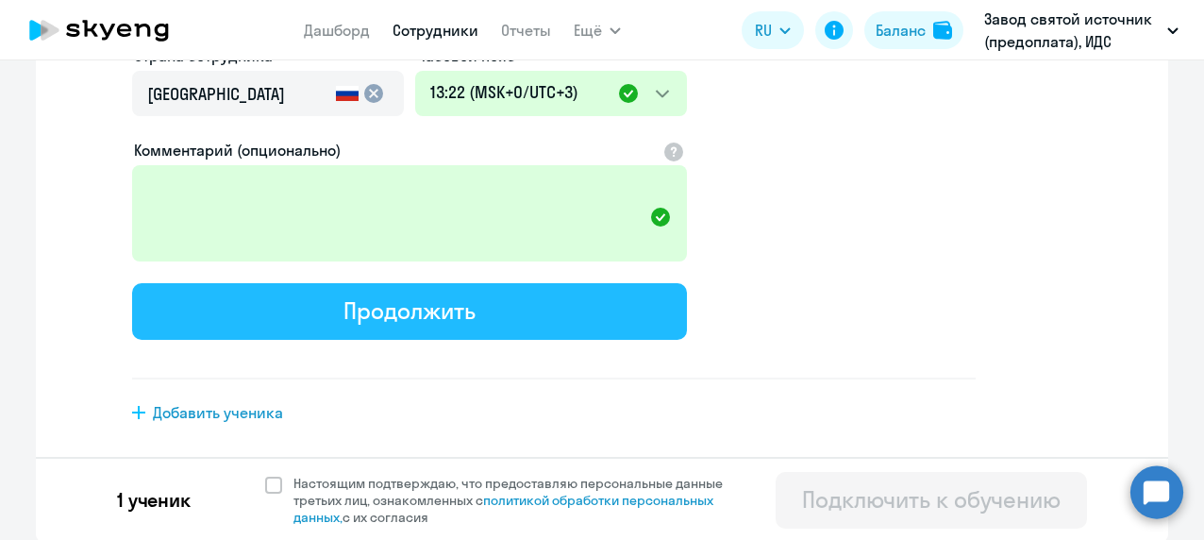
click at [346, 306] on div "Продолжить" at bounding box center [408, 310] width 131 height 30
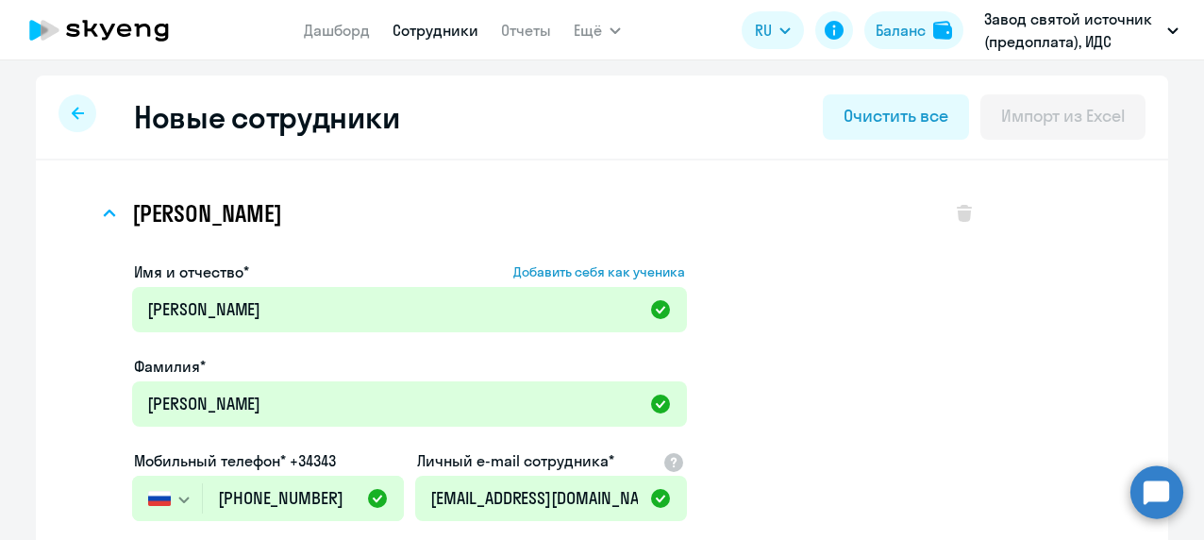
select select "english_adult_not_native_speaker"
select select "3"
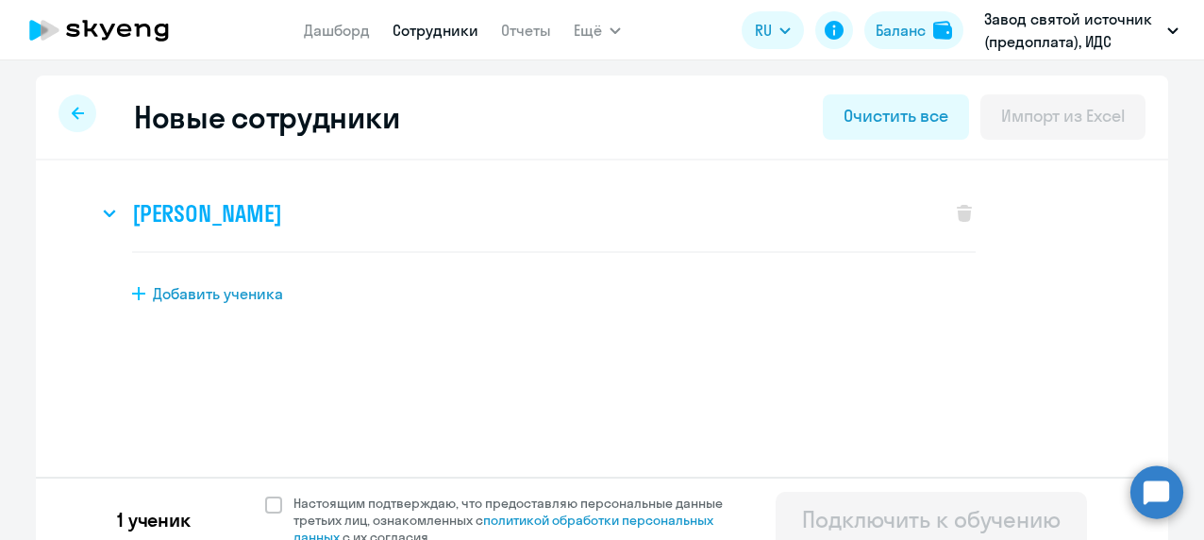
click at [281, 214] on h3 "[PERSON_NAME]" at bounding box center [206, 213] width 149 height 30
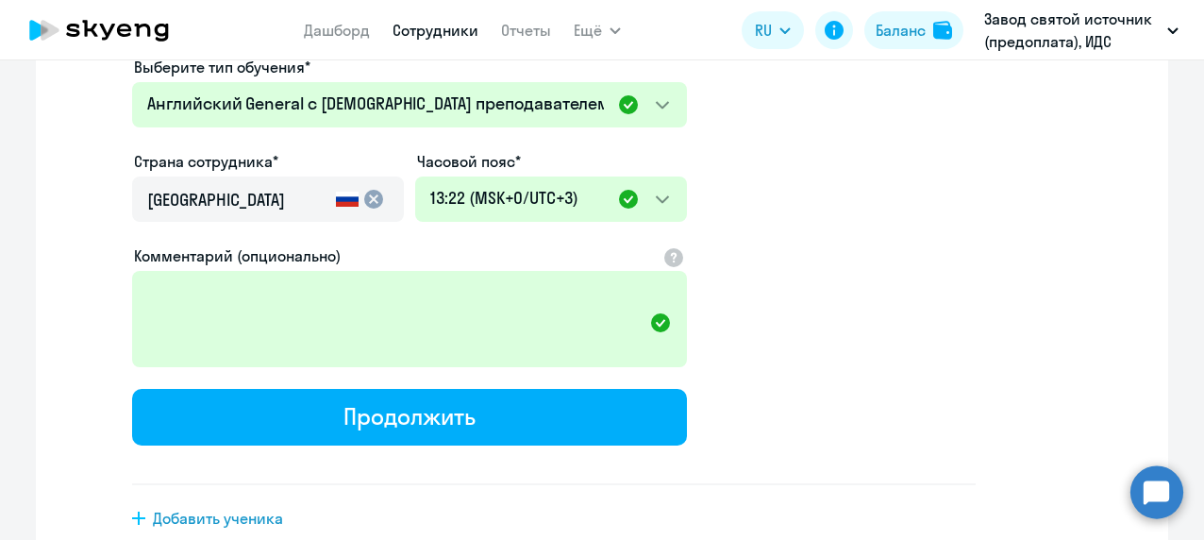
scroll to position [593, 0]
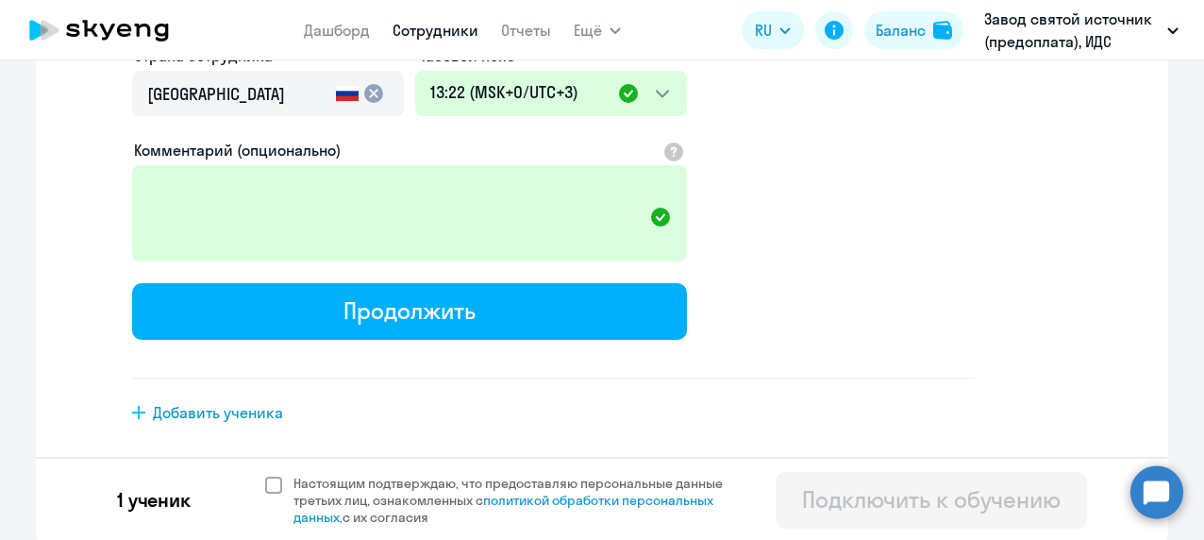
click at [265, 485] on span at bounding box center [273, 484] width 17 height 17
click at [265, 474] on input "Настоящим подтверждаю, что предоставляю персональные данные третьих лиц, ознако…" at bounding box center [264, 474] width 1 height 1
checkbox input "true"
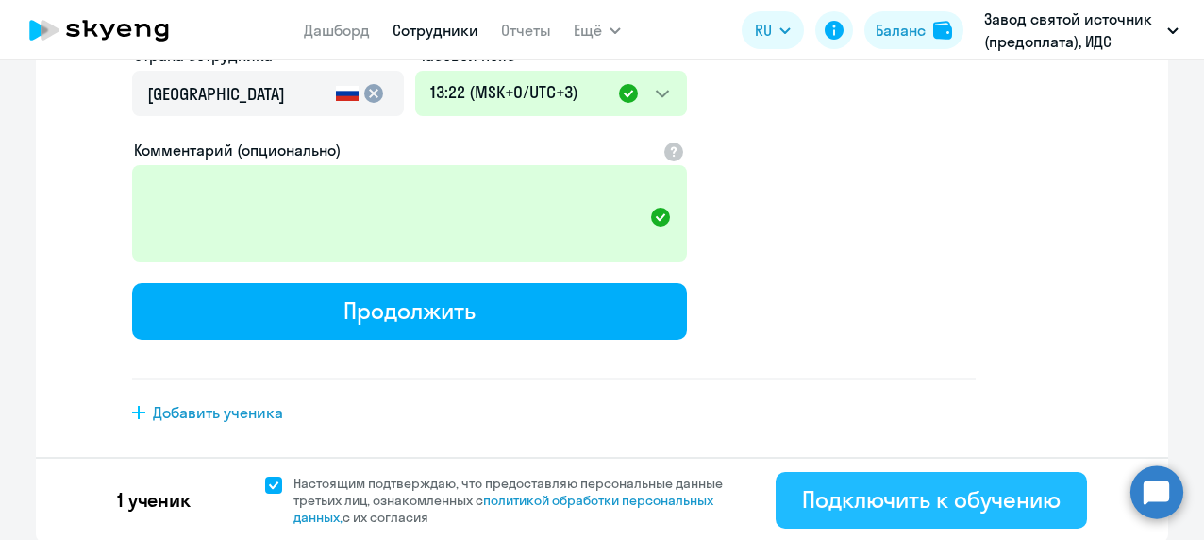
click at [840, 501] on div "Подключить к обучению" at bounding box center [931, 499] width 258 height 30
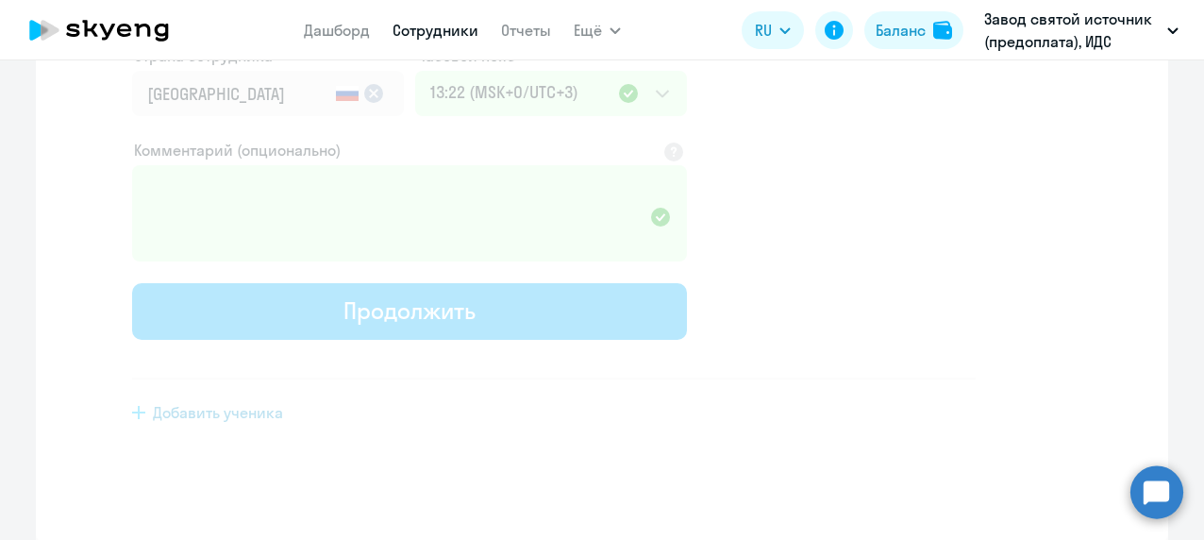
scroll to position [448, 0]
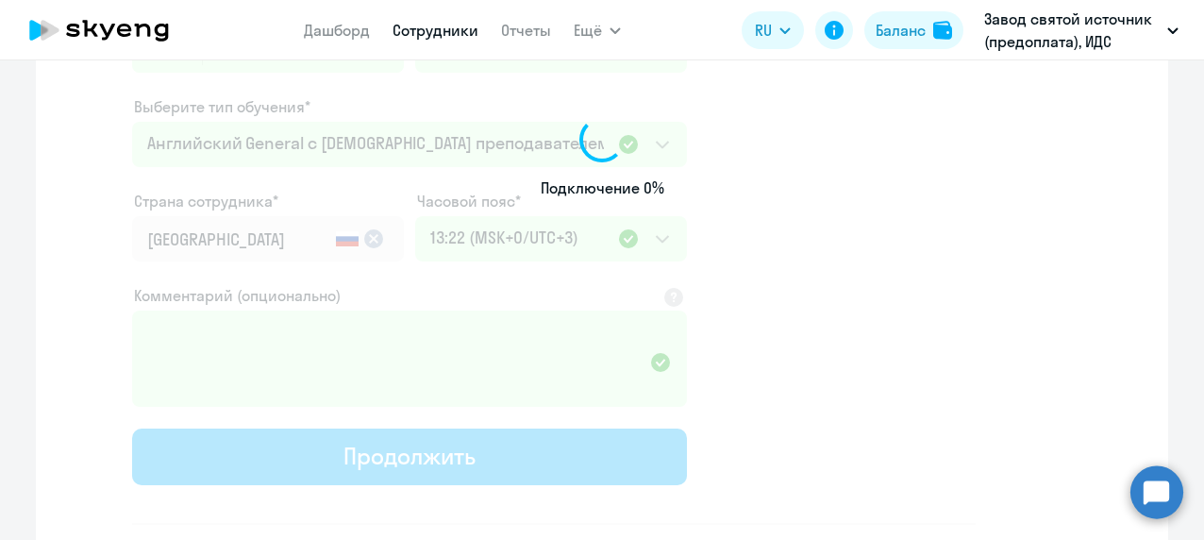
select select "english_adult_not_native_speaker"
select select "3"
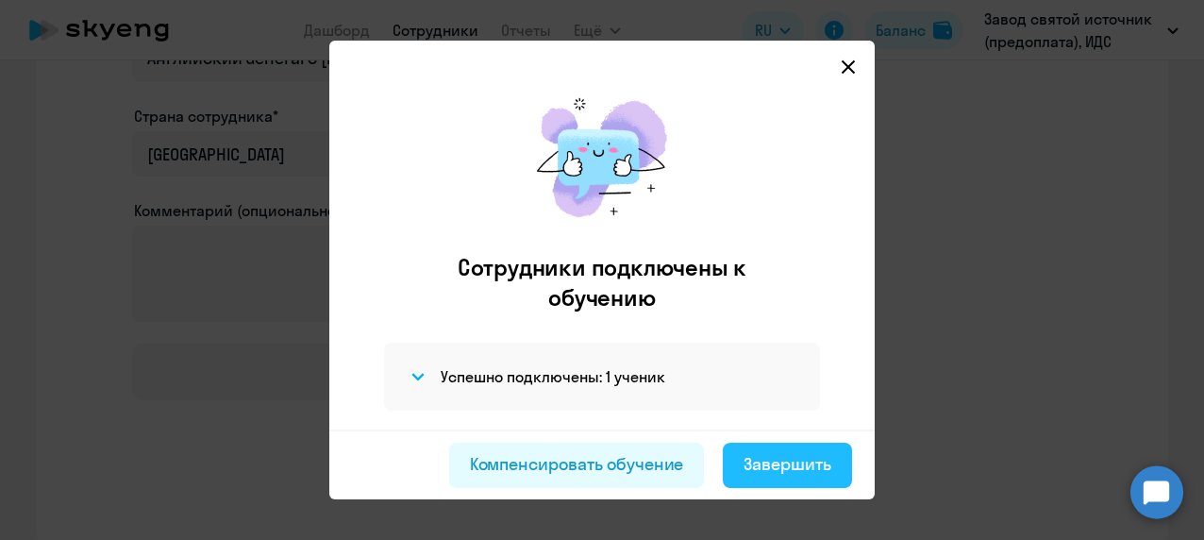
click at [777, 468] on div "Завершить" at bounding box center [787, 464] width 88 height 25
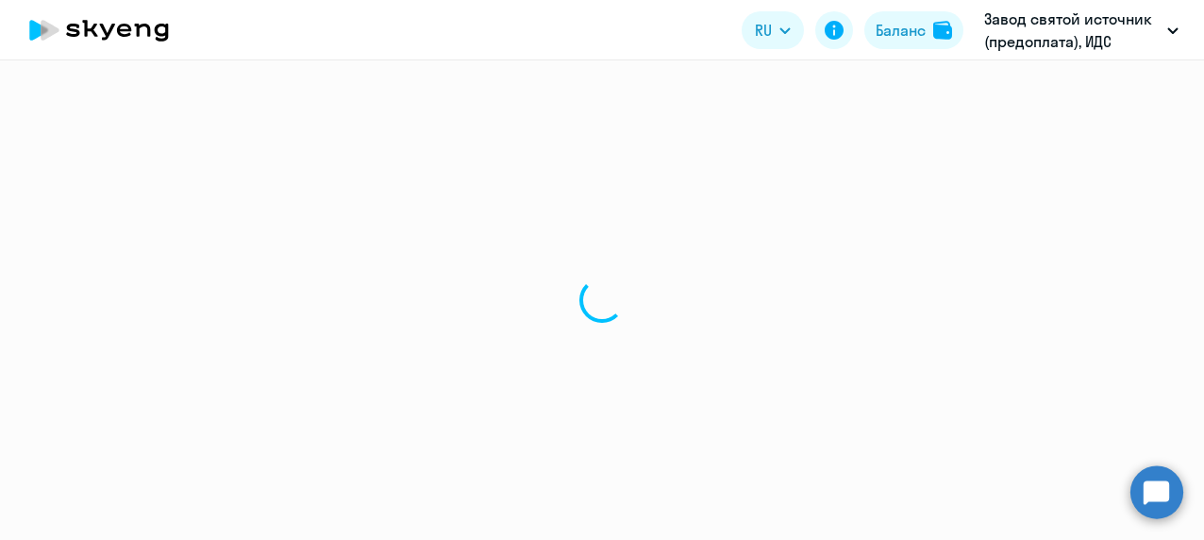
select select "30"
